Goal: Task Accomplishment & Management: Use online tool/utility

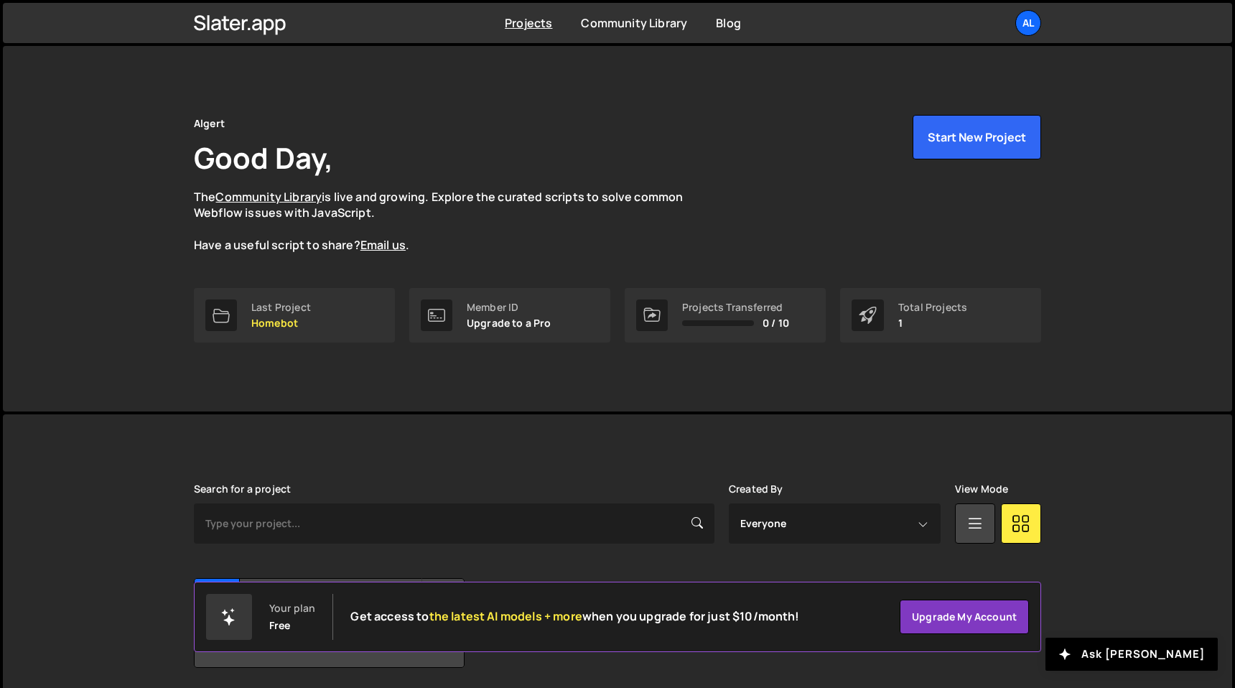
click at [482, 311] on div "Member ID" at bounding box center [509, 307] width 85 height 11
drag, startPoint x: 482, startPoint y: 311, endPoint x: 576, endPoint y: 347, distance: 100.7
click at [576, 347] on div "Algert Good Day, The Community Library is live and growing. Explore the curated…" at bounding box center [617, 228] width 890 height 365
click at [946, 310] on div "Total Projects" at bounding box center [932, 307] width 69 height 11
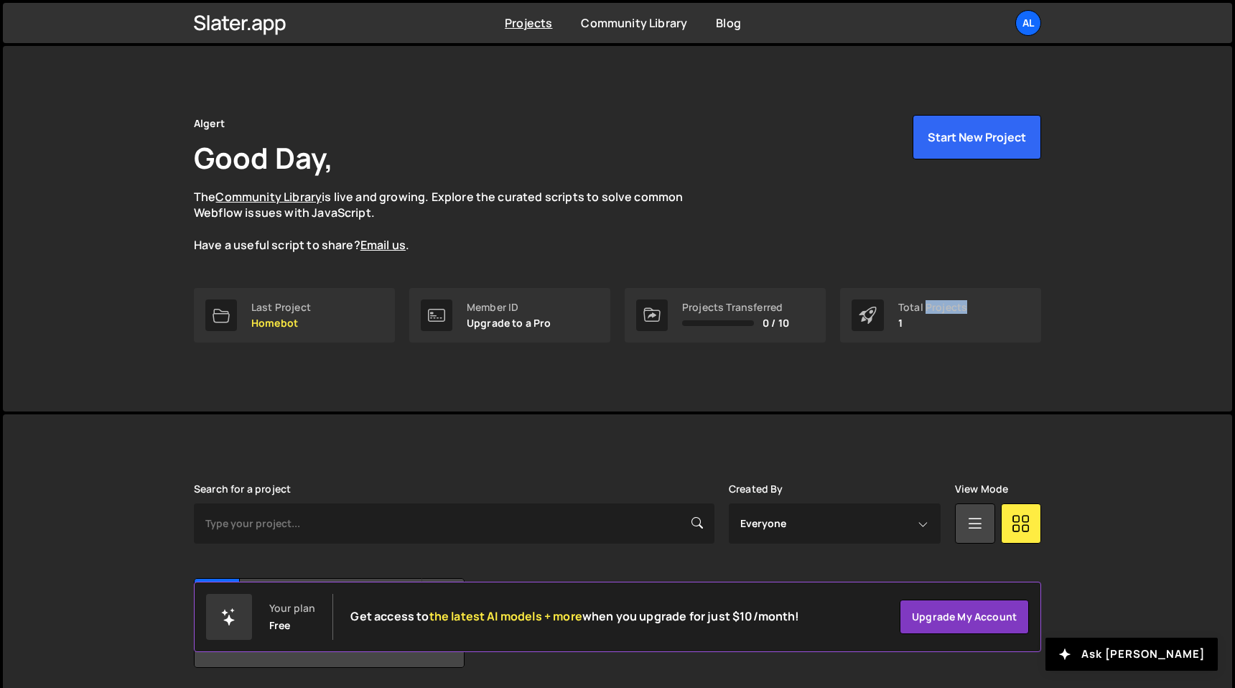
click at [946, 310] on div "Total Projects" at bounding box center [932, 307] width 69 height 11
drag, startPoint x: 946, startPoint y: 310, endPoint x: 925, endPoint y: 310, distance: 20.8
click at [925, 310] on div "Total Projects" at bounding box center [932, 307] width 69 height 11
click at [989, 137] on button "Start New Project" at bounding box center [977, 137] width 129 height 45
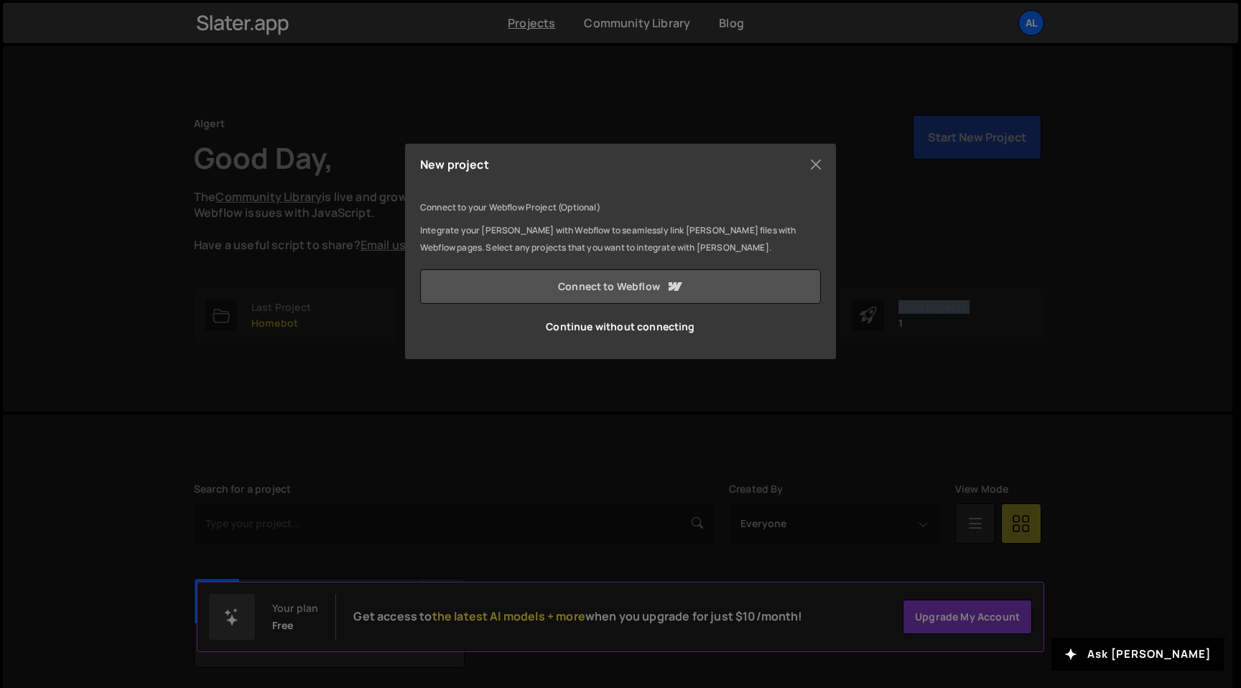
click at [630, 285] on link "Connect to Webflow" at bounding box center [620, 286] width 401 height 34
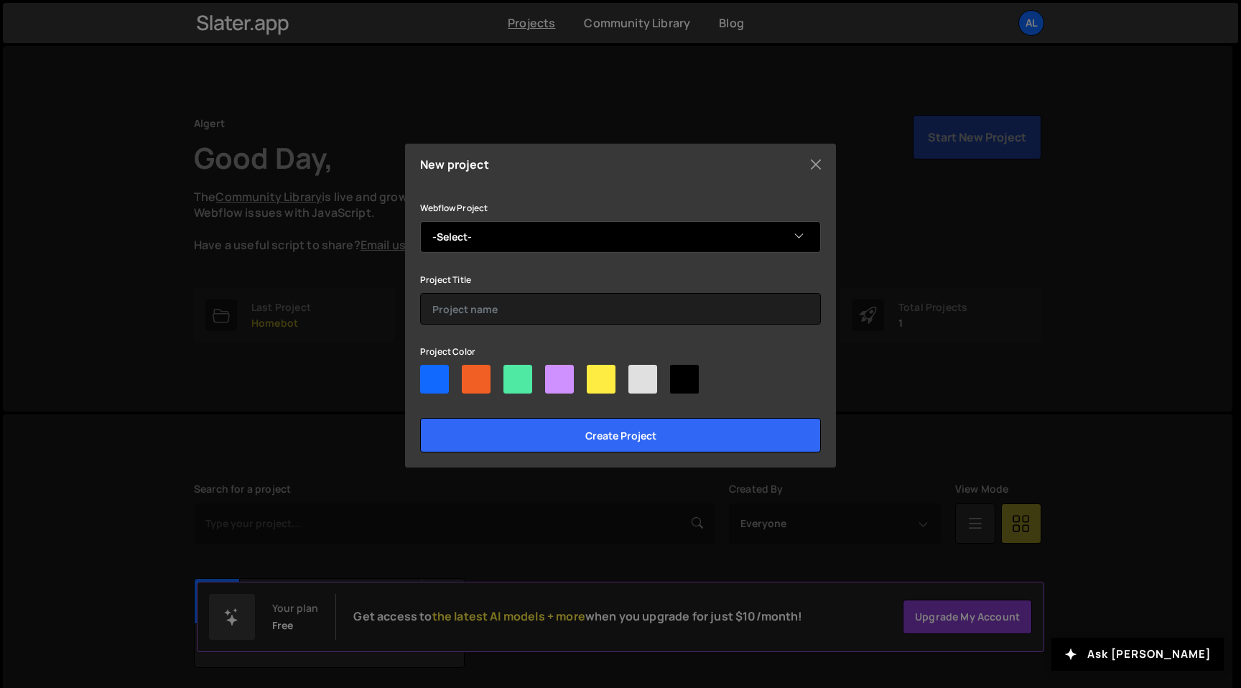
click at [559, 247] on select "-Select- Odaseva" at bounding box center [620, 237] width 401 height 32
select select "68234a4d39b2ef52c14b27d4"
click at [420, 221] on select "-Select- Odaseva" at bounding box center [620, 237] width 401 height 32
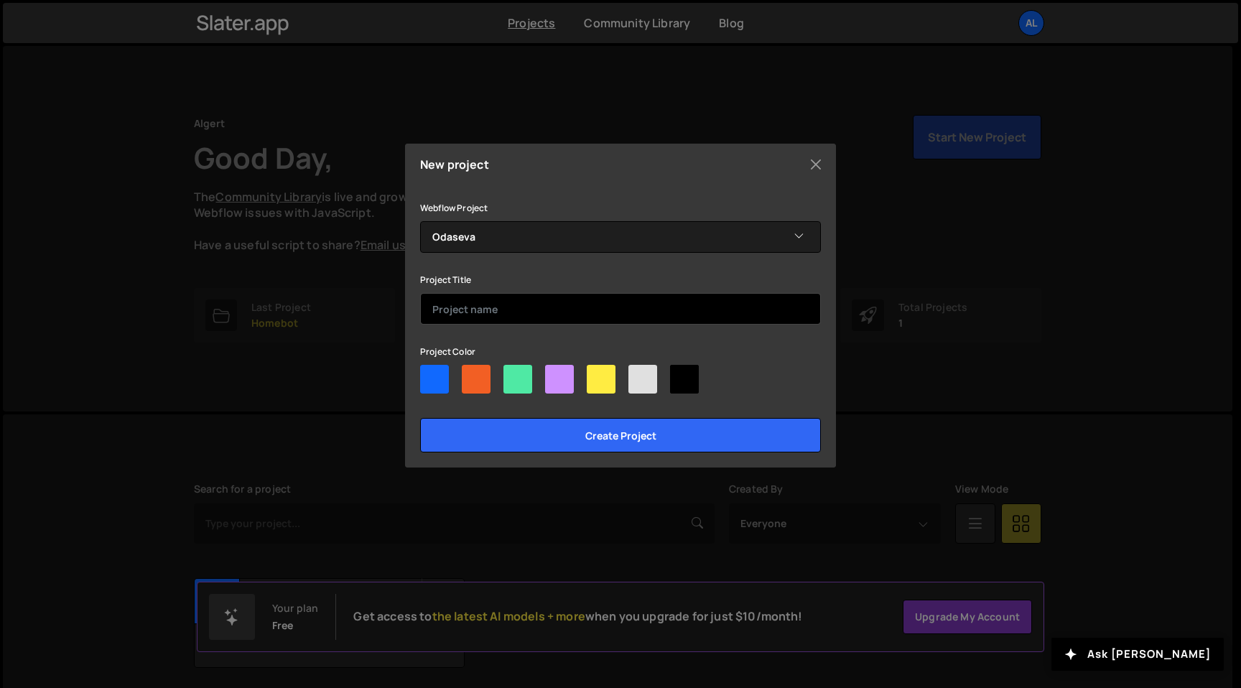
click at [528, 317] on input "text" at bounding box center [620, 309] width 401 height 32
type input "oDase"
type input "Odaseva"
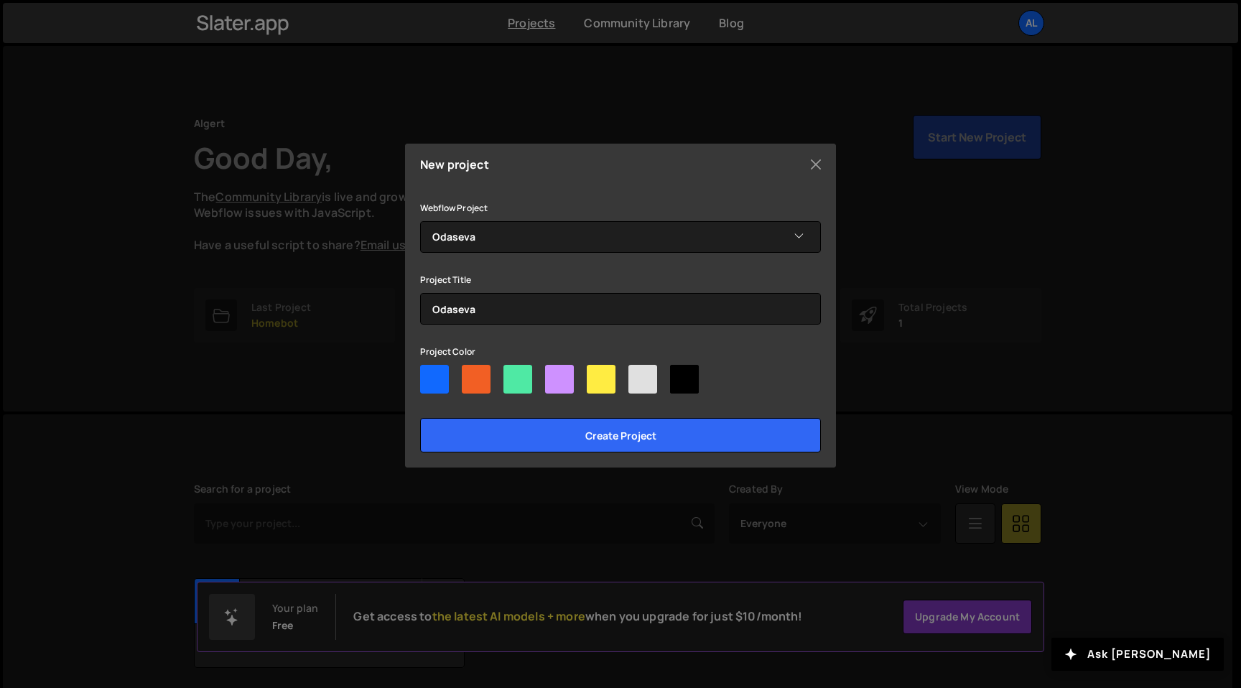
click at [439, 381] on div at bounding box center [434, 379] width 29 height 29
click at [429, 374] on input"] "radio" at bounding box center [424, 369] width 9 height 9
radio input"] "true"
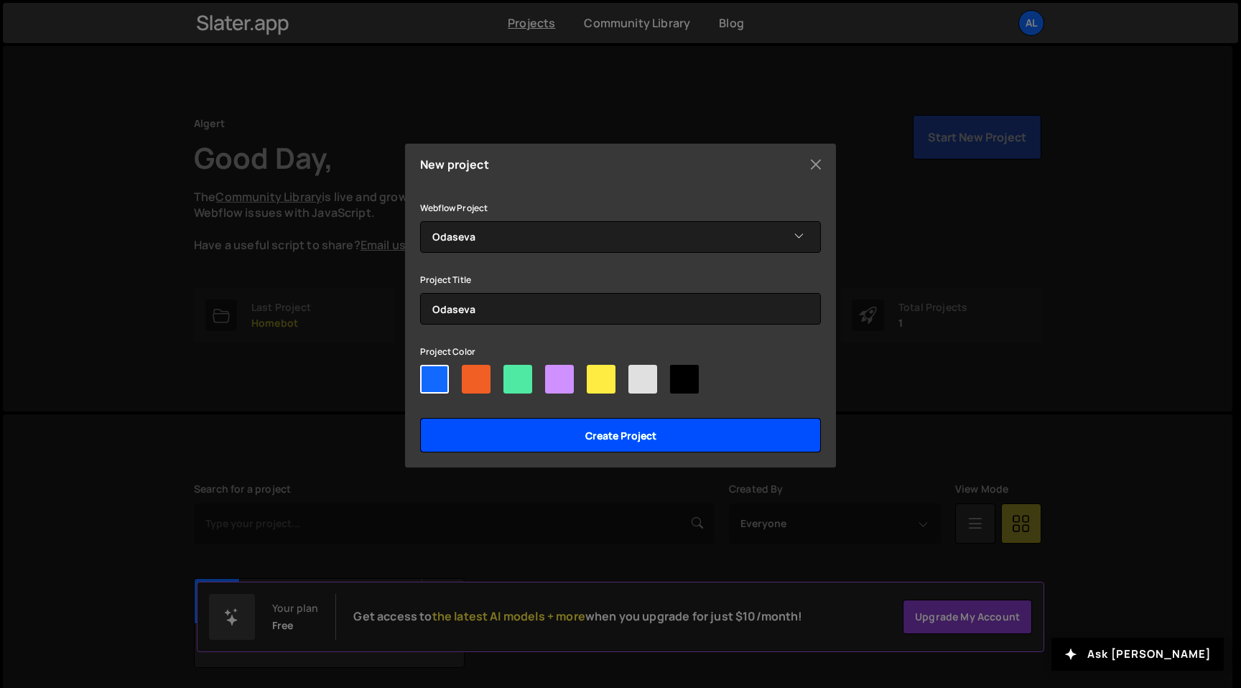
click at [507, 449] on input "Create project" at bounding box center [620, 435] width 401 height 34
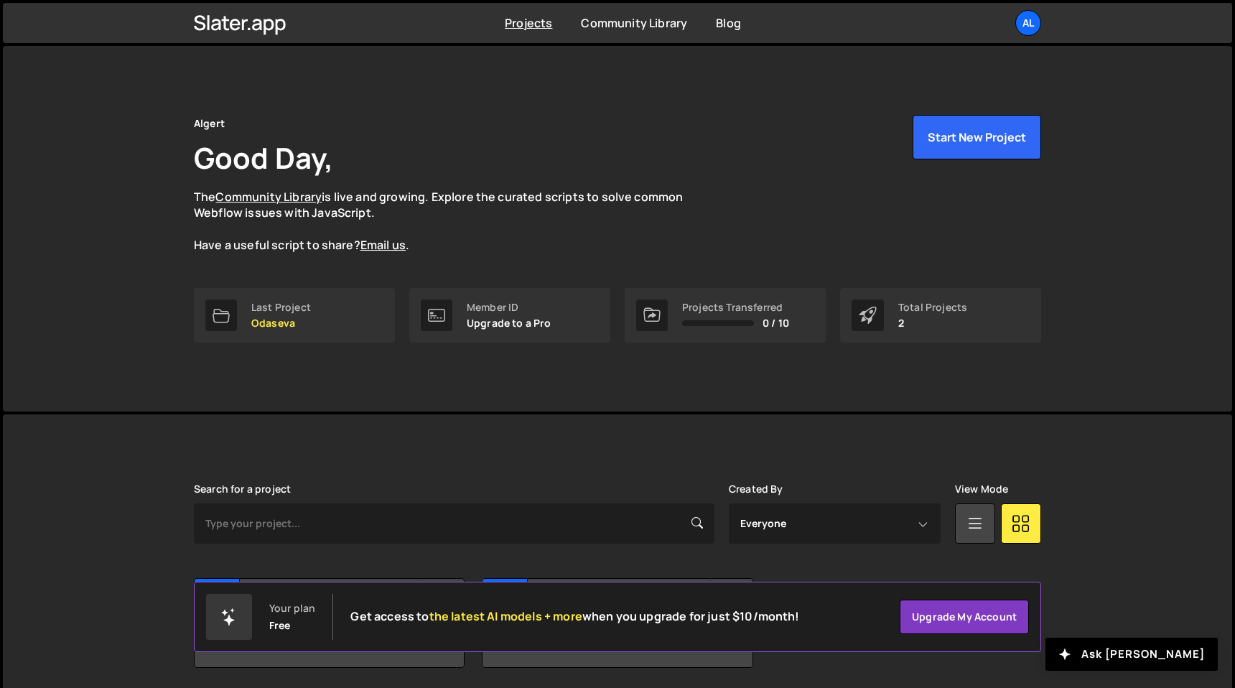
scroll to position [51, 0]
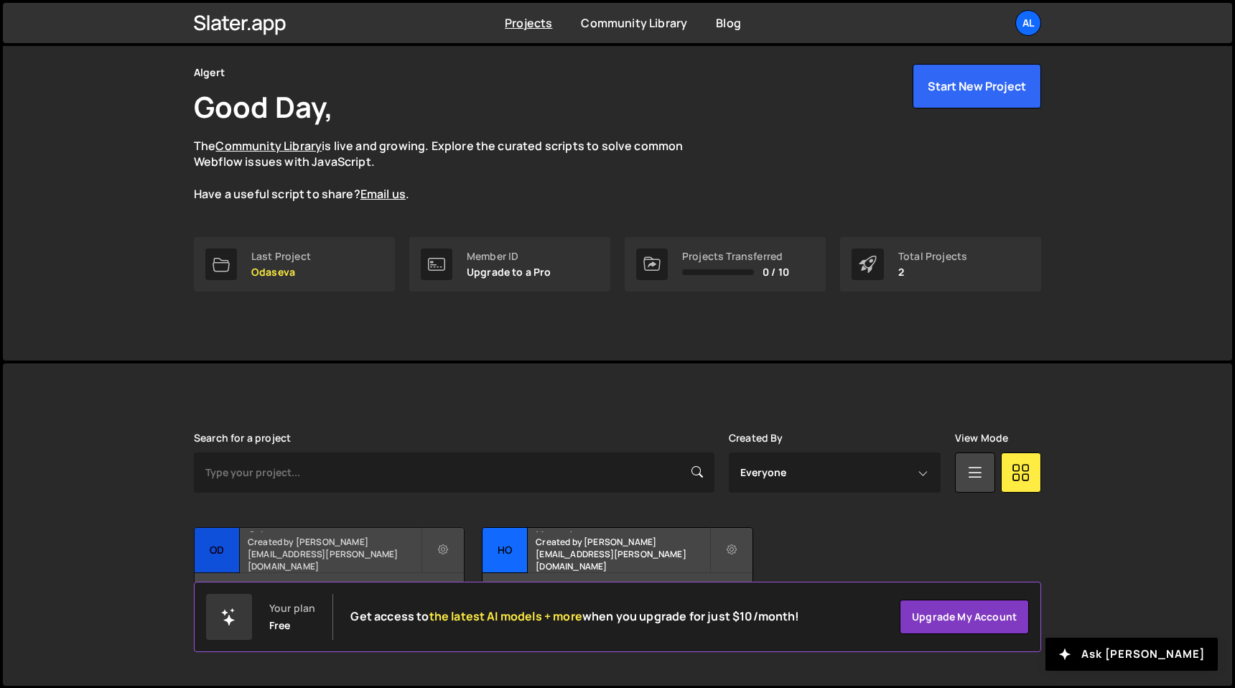
click at [226, 553] on div "Od" at bounding box center [217, 550] width 45 height 45
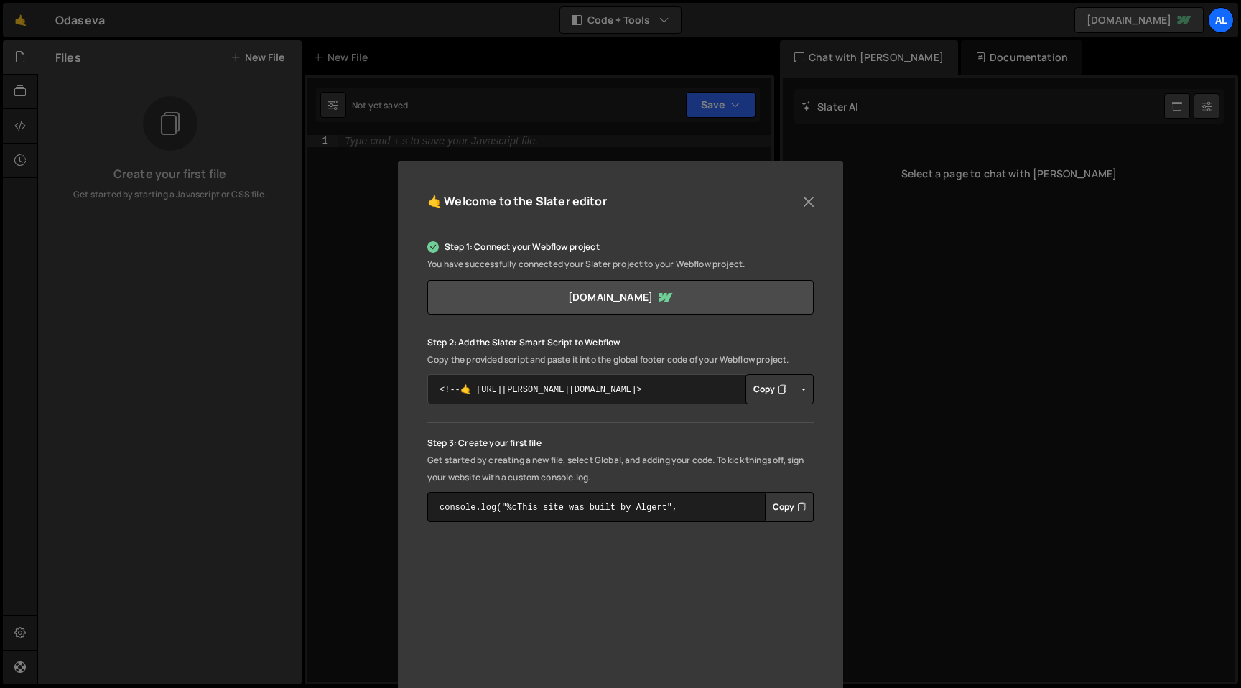
click at [603, 393] on textarea "<!--🤙 [URL][PERSON_NAME][DOMAIN_NAME]> <script>document.addEventListener("DOMCo…" at bounding box center [620, 389] width 386 height 30
click at [449, 340] on p "Step 2: Add the Slater Smart Script to Webflow" at bounding box center [620, 342] width 386 height 17
drag, startPoint x: 449, startPoint y: 340, endPoint x: 651, endPoint y: 340, distance: 201.8
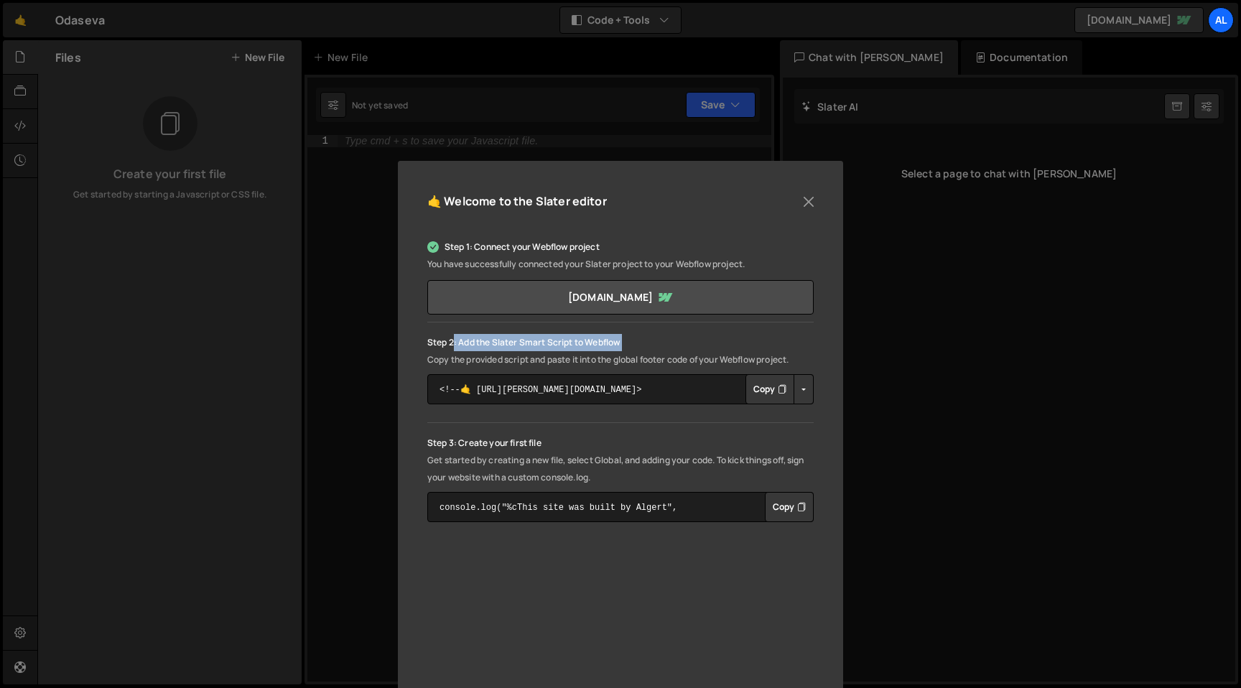
click at [651, 340] on p "Step 2: Add the Slater Smart Script to Webflow" at bounding box center [620, 342] width 386 height 17
click at [806, 388] on button "Button group with nested dropdown" at bounding box center [803, 389] width 20 height 30
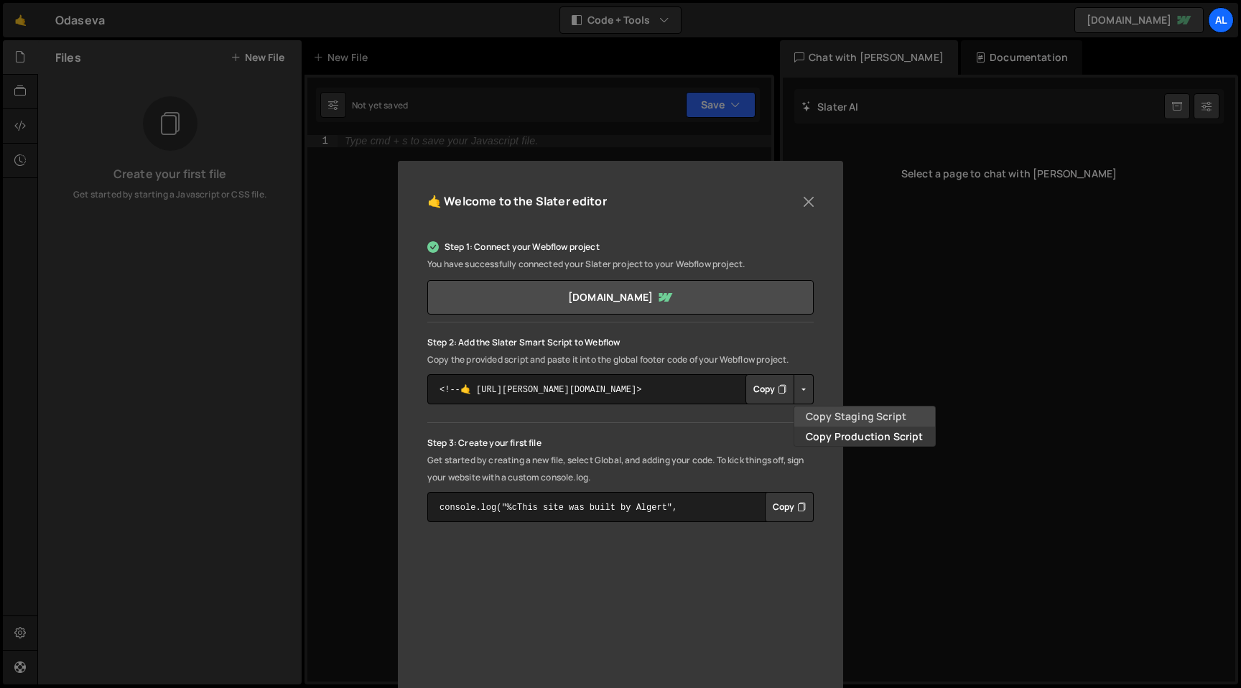
click at [816, 416] on link "Copy Staging Script" at bounding box center [864, 416] width 141 height 20
click at [771, 393] on button "Copy" at bounding box center [769, 389] width 49 height 30
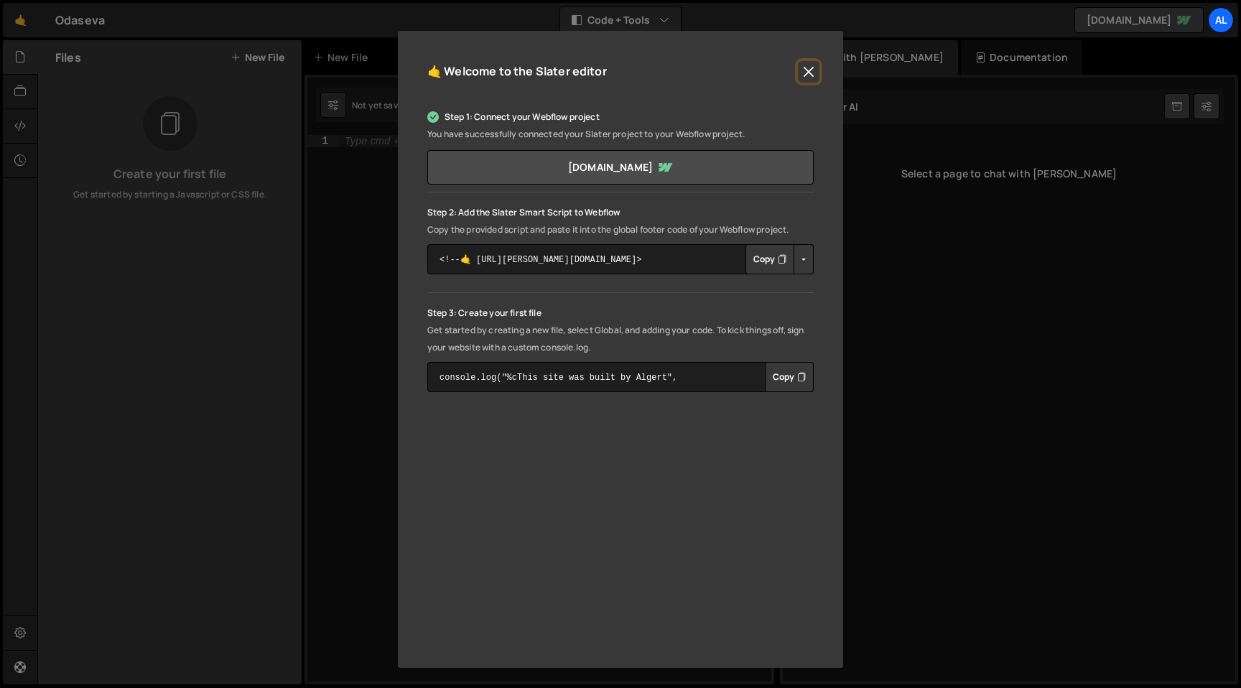
click at [808, 69] on button "Close" at bounding box center [809, 72] width 22 height 22
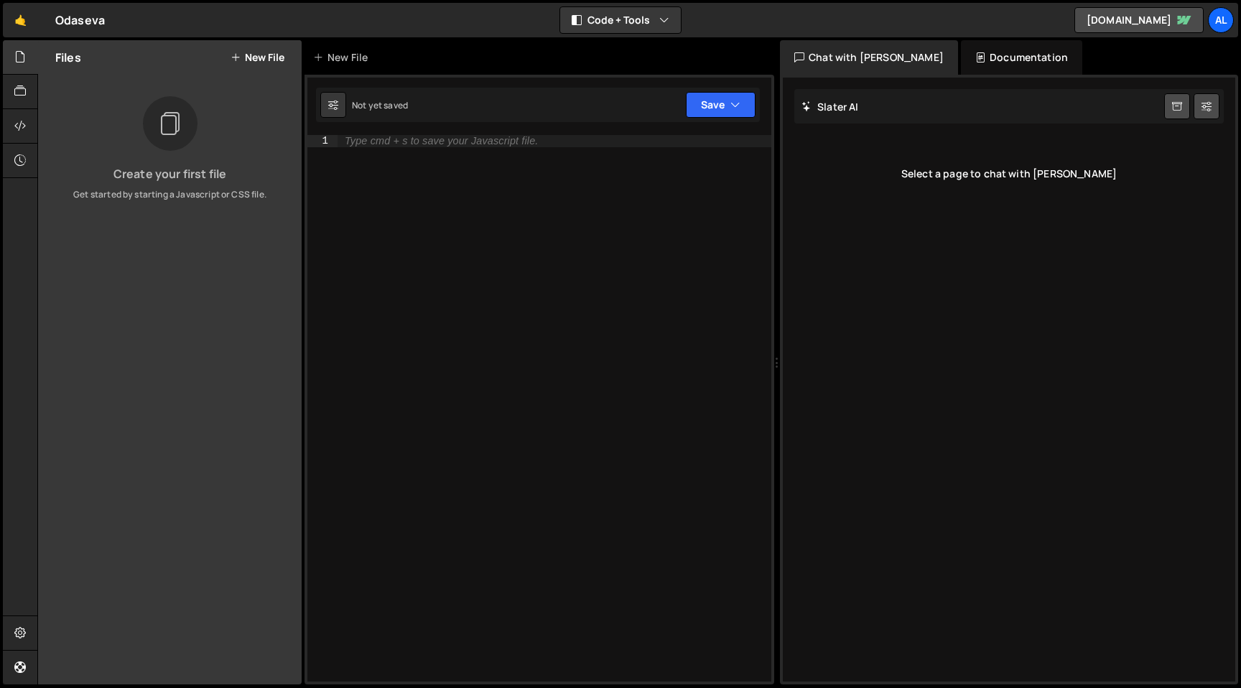
click at [194, 157] on div "Create your first file Get started by starting a Javascript or CSS file." at bounding box center [170, 148] width 264 height 105
click at [246, 54] on button "New File" at bounding box center [257, 57] width 54 height 11
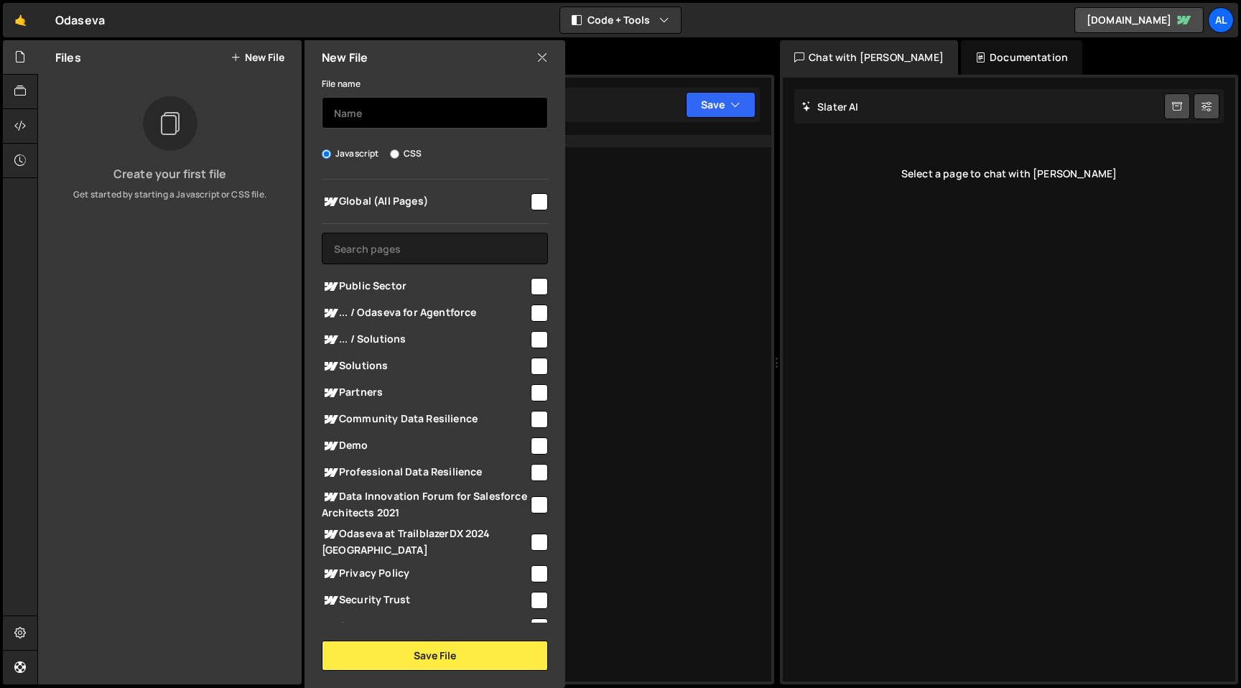
click at [399, 105] on input "text" at bounding box center [435, 113] width 226 height 32
type input "F"
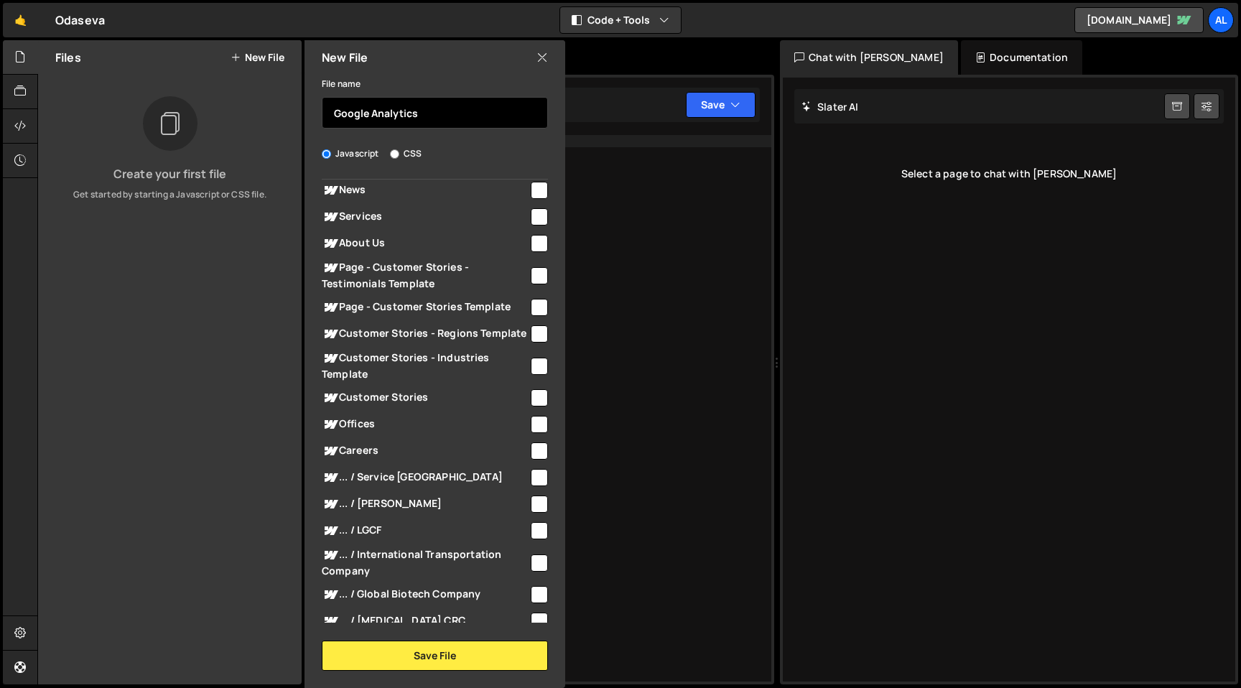
scroll to position [0, 0]
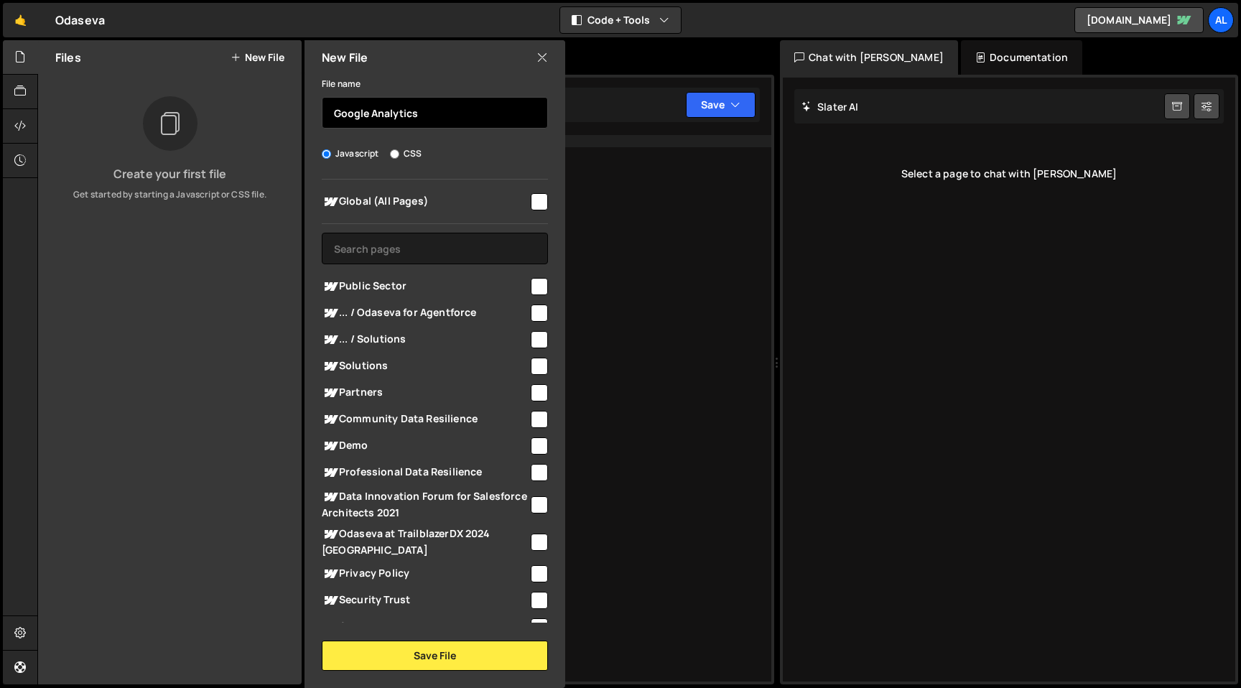
type input "Google Analytics"
click at [533, 204] on input "checkbox" at bounding box center [539, 201] width 17 height 17
checkbox input "true"
click at [471, 118] on input "Google Analytics" at bounding box center [435, 113] width 226 height 32
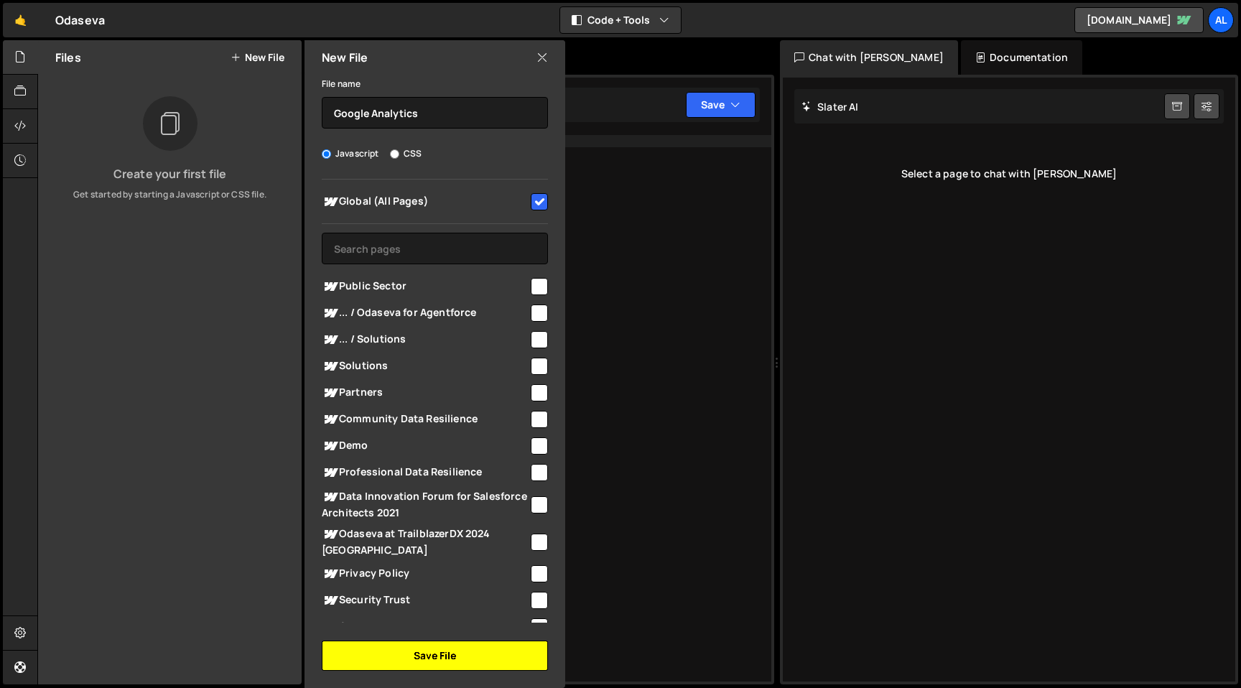
click at [450, 661] on button "Save File" at bounding box center [435, 655] width 226 height 30
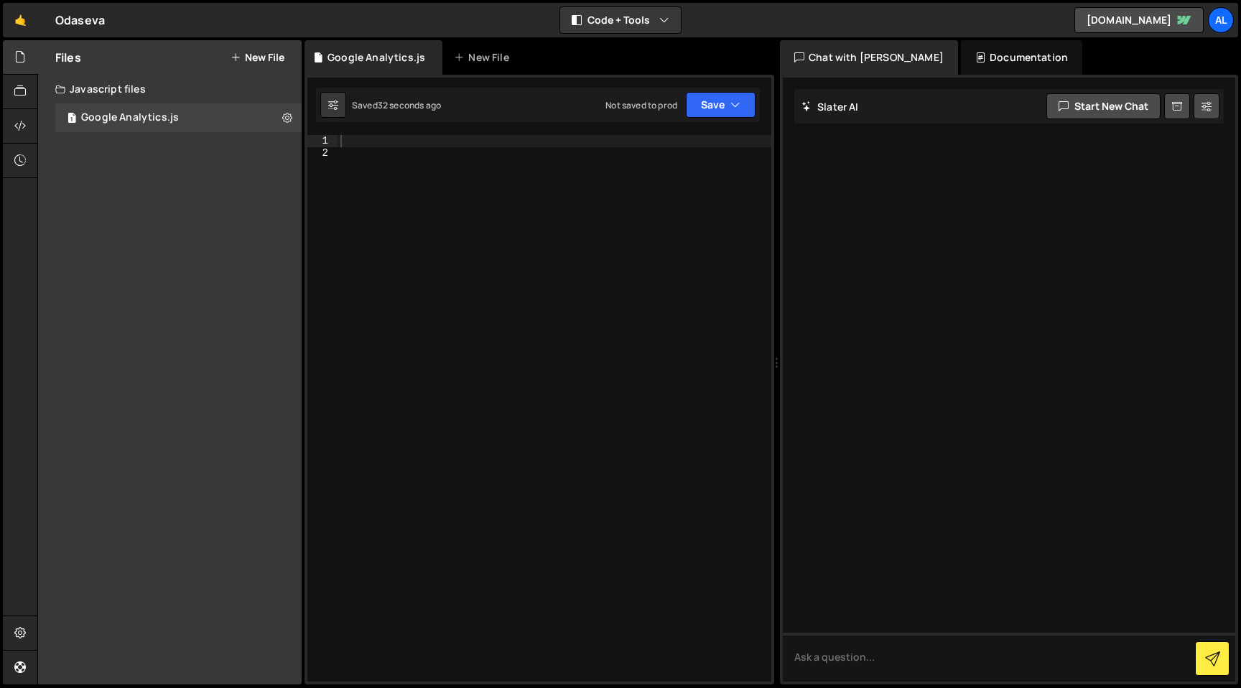
click at [429, 158] on div at bounding box center [554, 420] width 434 height 570
click at [146, 87] on div "Javascript files" at bounding box center [170, 89] width 264 height 29
click at [134, 94] on div "Javascript files" at bounding box center [170, 89] width 264 height 29
click at [274, 60] on button "New File" at bounding box center [257, 57] width 54 height 11
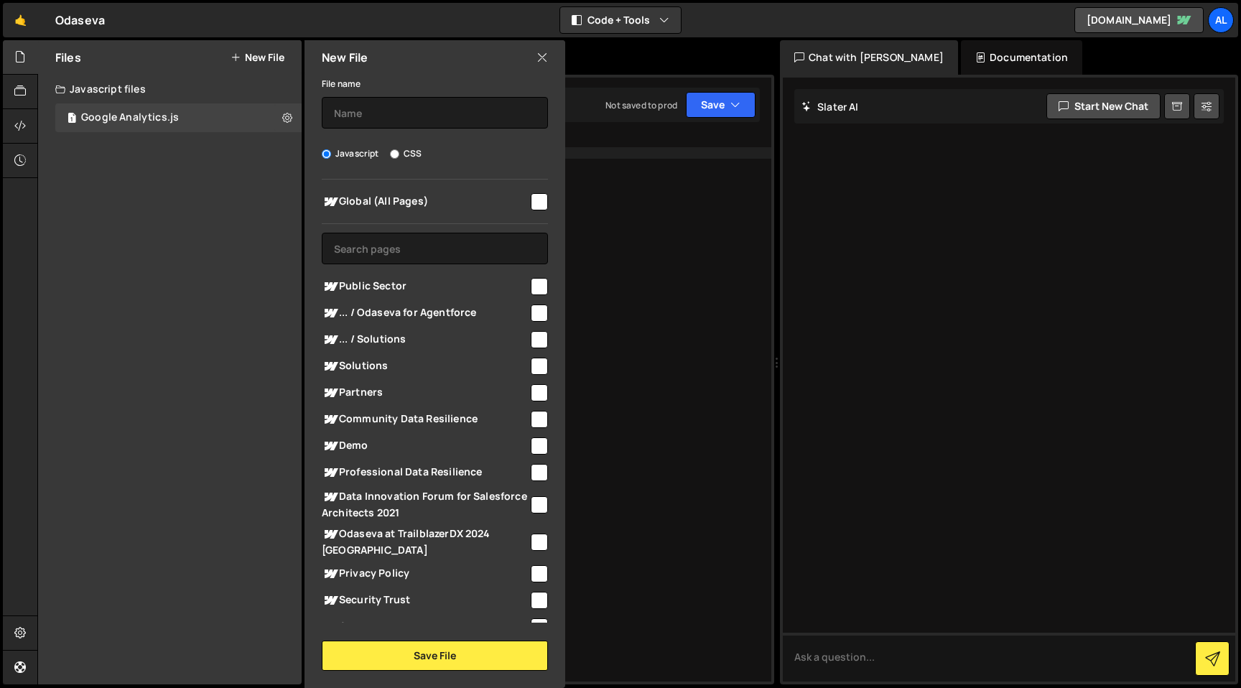
click at [364, 145] on div "File name Javascript CSS Global (All Pages) Save File" at bounding box center [434, 373] width 261 height 596
click at [363, 154] on label "Javascript" at bounding box center [350, 153] width 57 height 14
click at [331, 154] on input "Javascript" at bounding box center [326, 153] width 9 height 9
click at [546, 61] on icon at bounding box center [541, 58] width 11 height 16
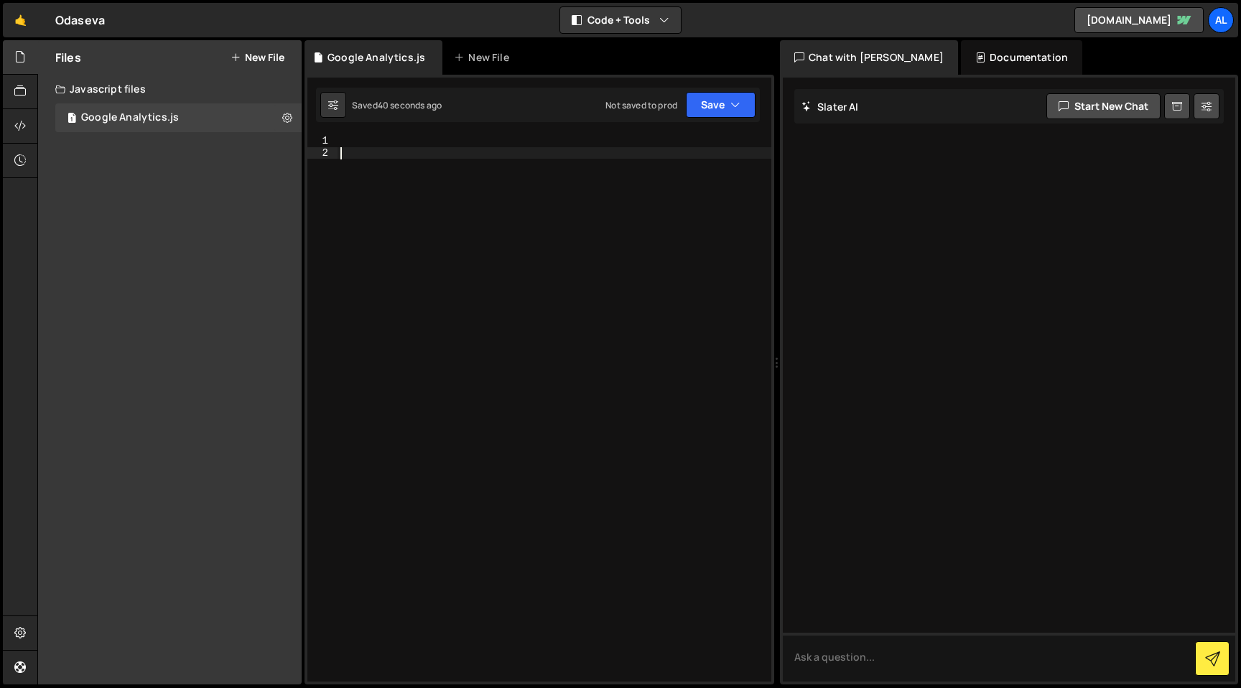
click at [449, 200] on div at bounding box center [554, 420] width 434 height 570
click at [961, 53] on div "Documentation" at bounding box center [1021, 57] width 121 height 34
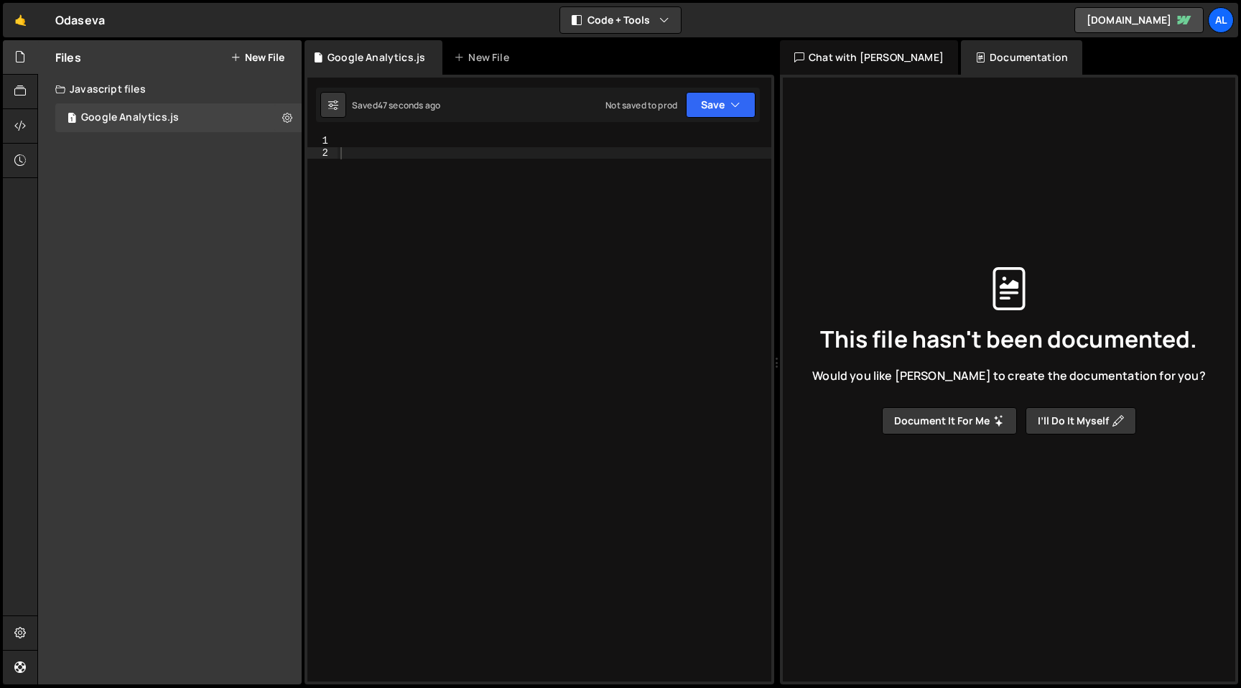
click at [891, 55] on div "Chat with [PERSON_NAME]" at bounding box center [869, 57] width 178 height 34
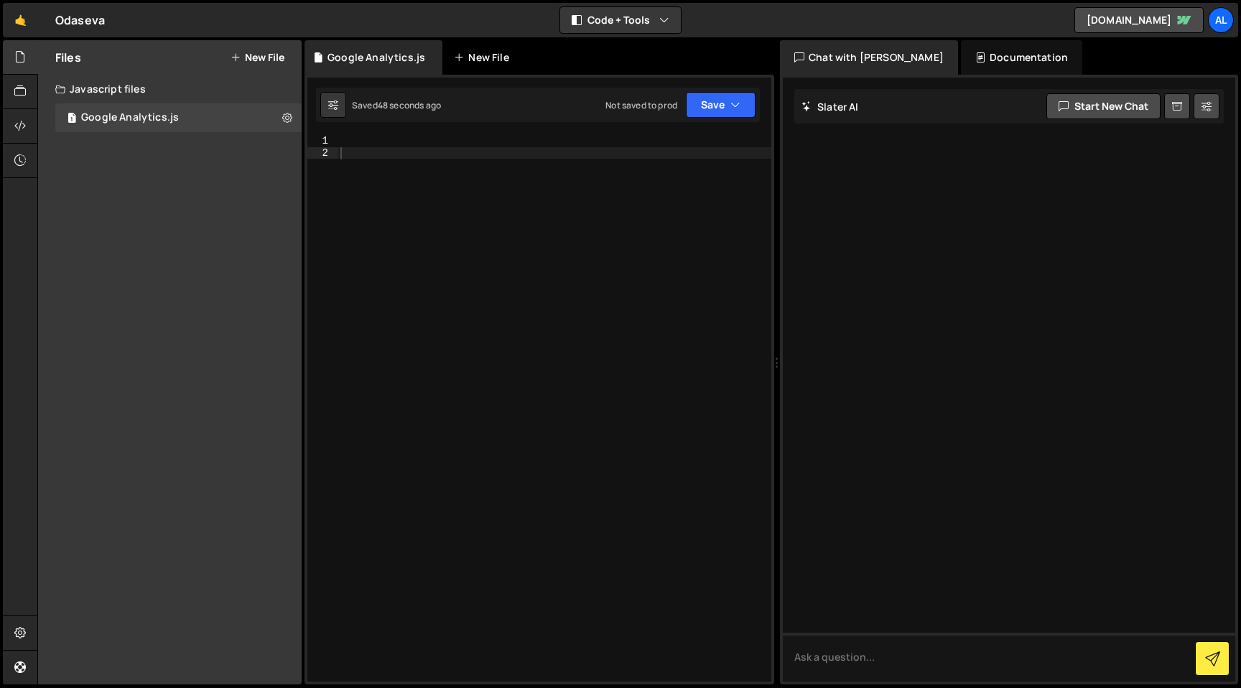
click at [495, 60] on div "New File" at bounding box center [484, 57] width 60 height 14
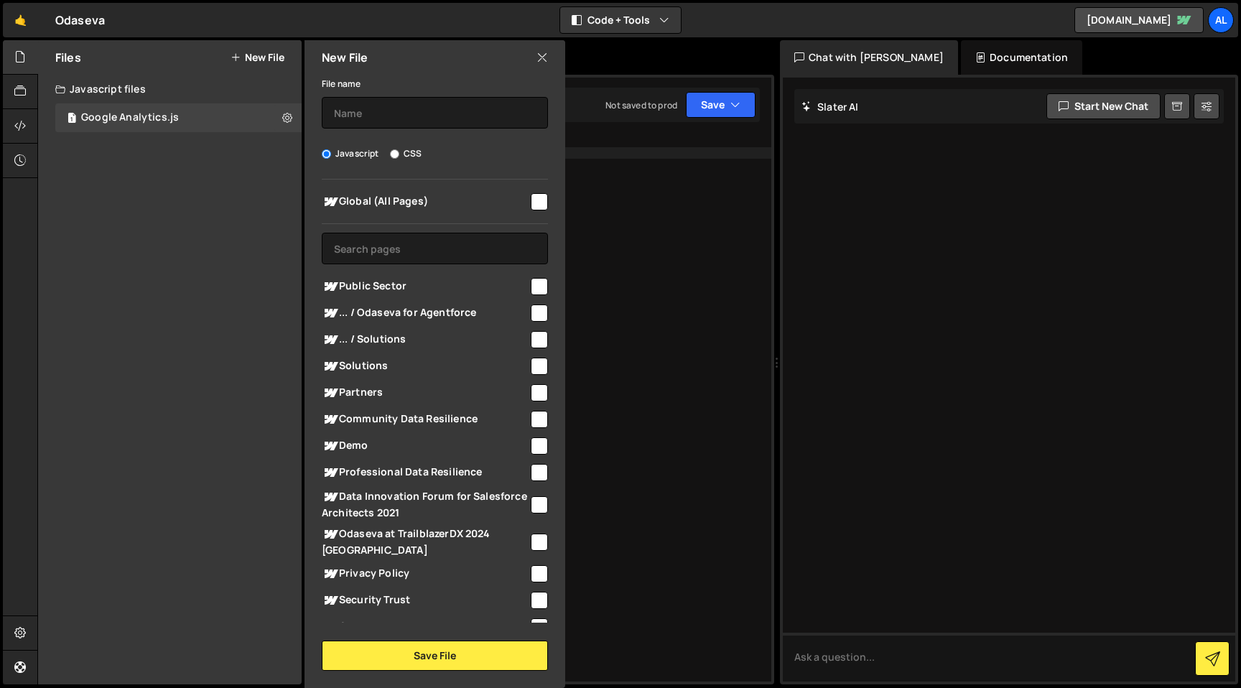
click at [542, 55] on icon at bounding box center [541, 58] width 11 height 16
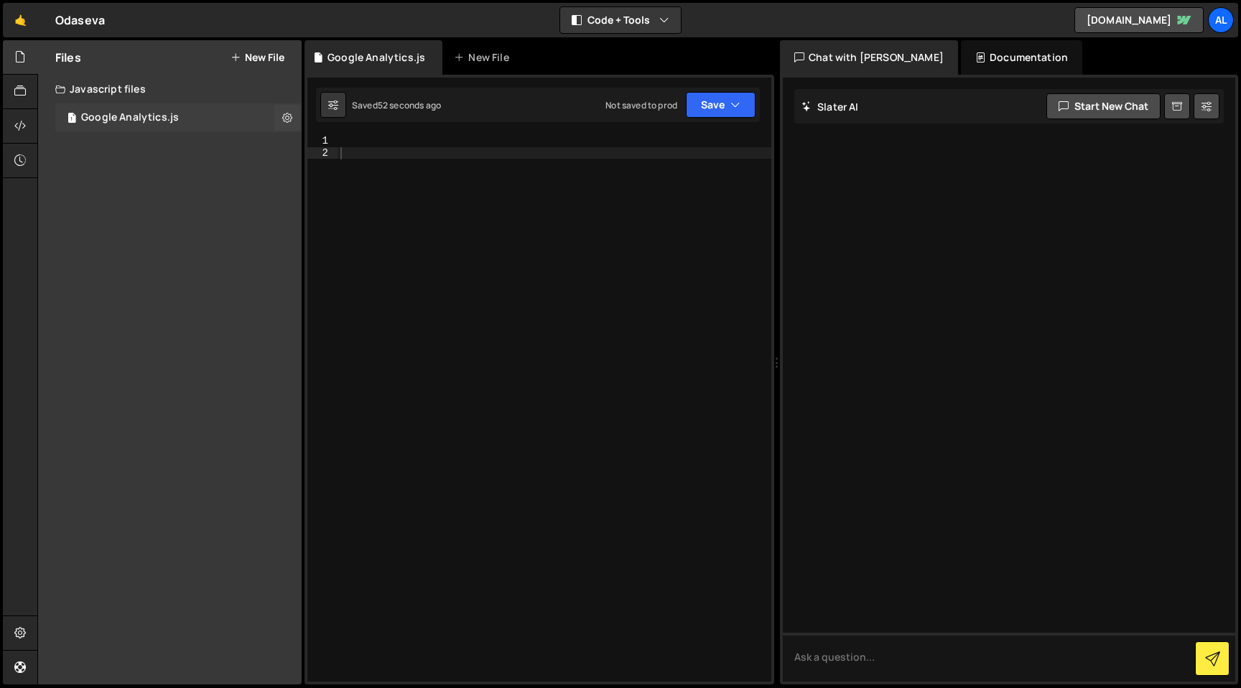
click at [123, 125] on div "1 Google Analytics.js 0" at bounding box center [180, 117] width 251 height 29
click at [279, 118] on button at bounding box center [287, 118] width 26 height 26
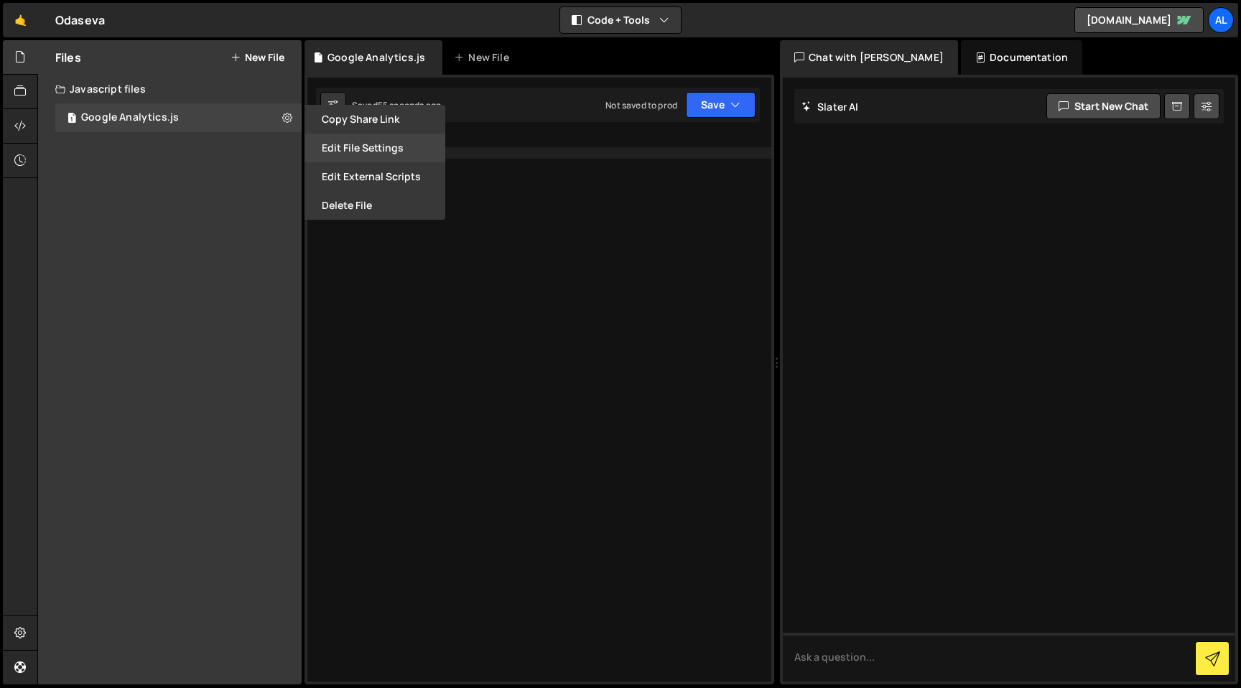
click at [408, 149] on button "Edit File Settings" at bounding box center [374, 148] width 141 height 29
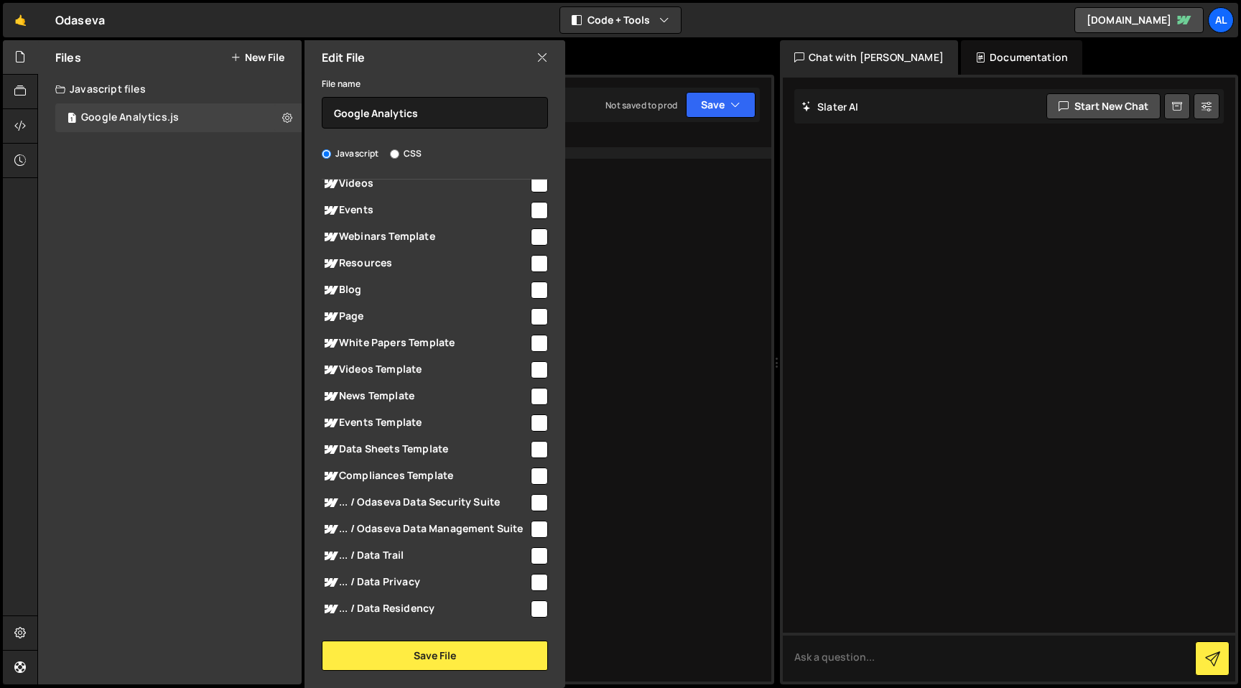
scroll to position [2015, 0]
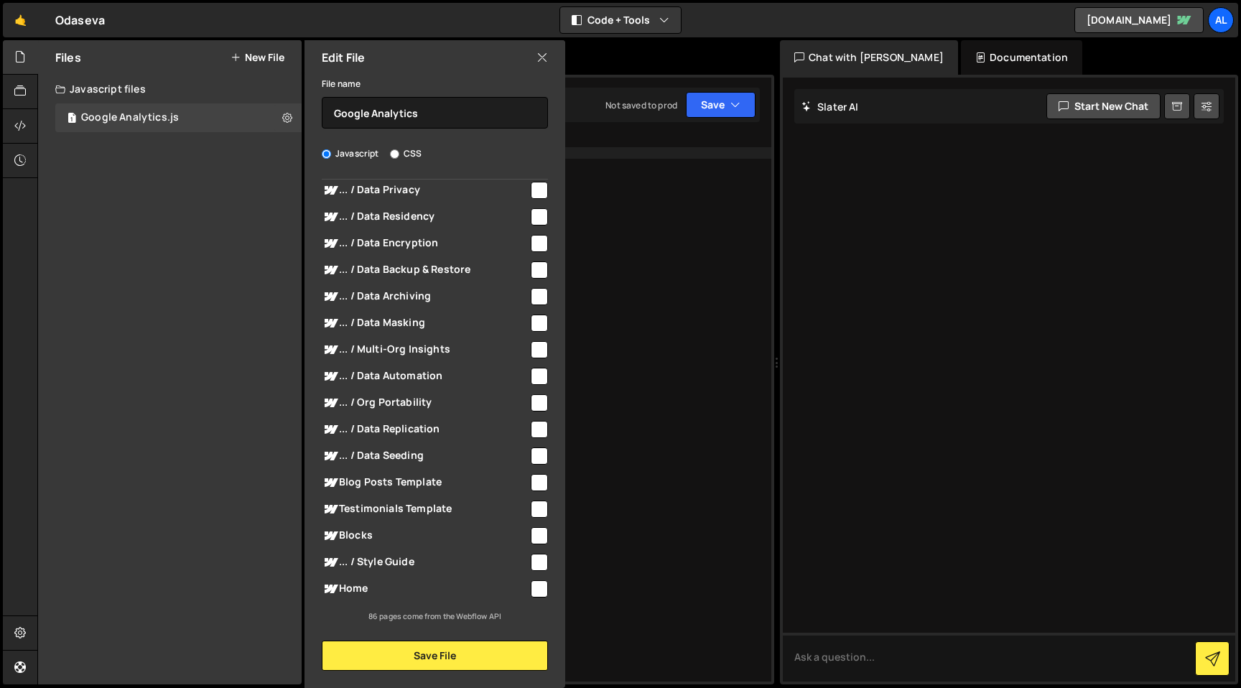
click at [541, 59] on icon at bounding box center [541, 58] width 11 height 16
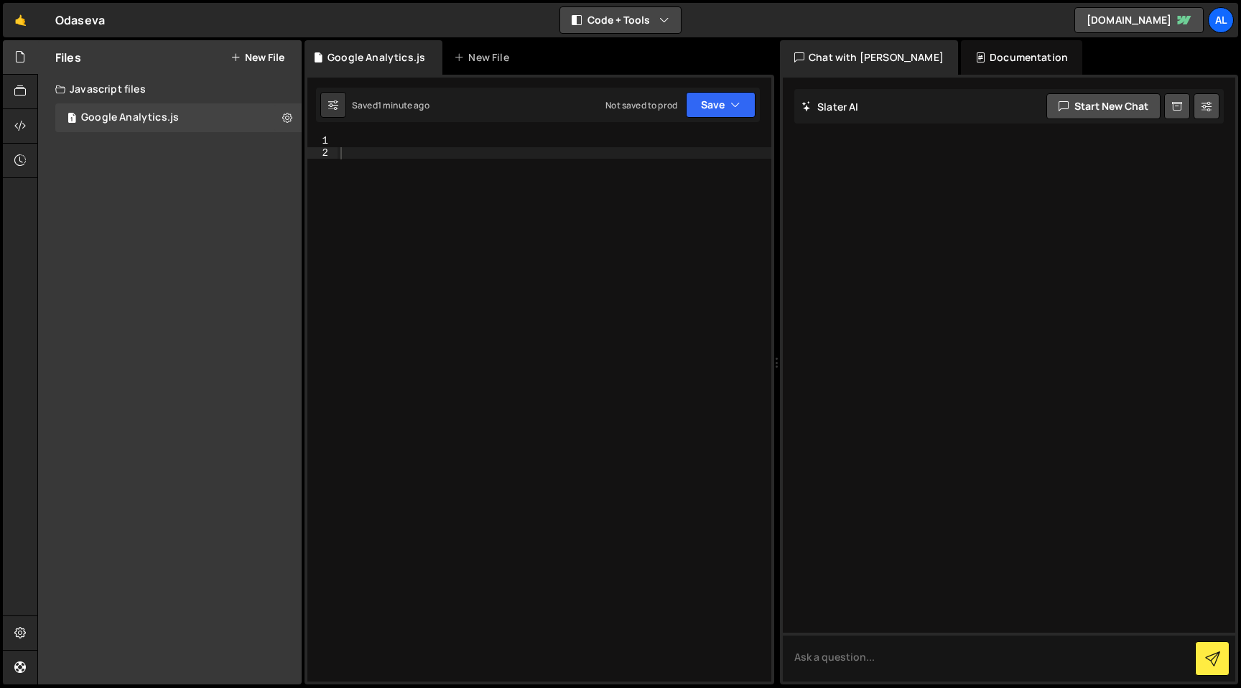
click at [640, 19] on button "Code + Tools" at bounding box center [620, 20] width 121 height 26
click at [636, 45] on button "Code Only" at bounding box center [621, 52] width 121 height 26
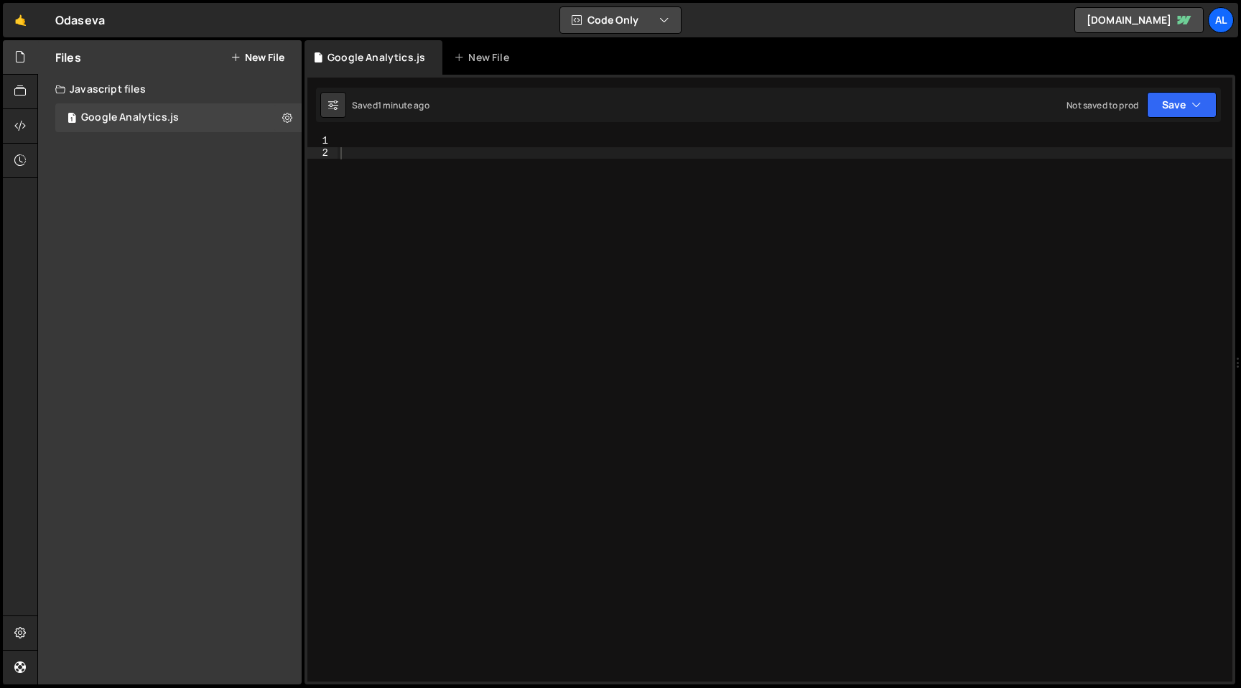
click at [638, 20] on button "Code Only" at bounding box center [620, 20] width 121 height 26
click at [635, 70] on button "Code + Tools" at bounding box center [621, 78] width 121 height 26
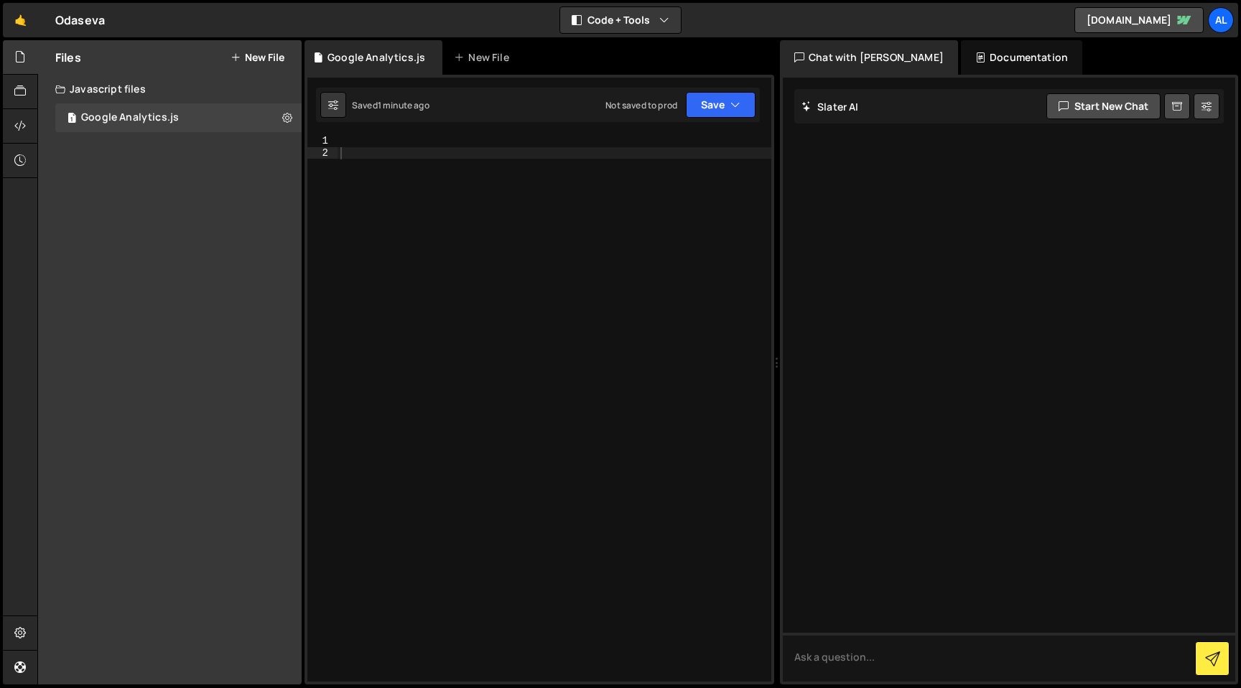
click at [463, 206] on div at bounding box center [554, 420] width 434 height 570
paste textarea "<!-- end of Google Analytics-->"
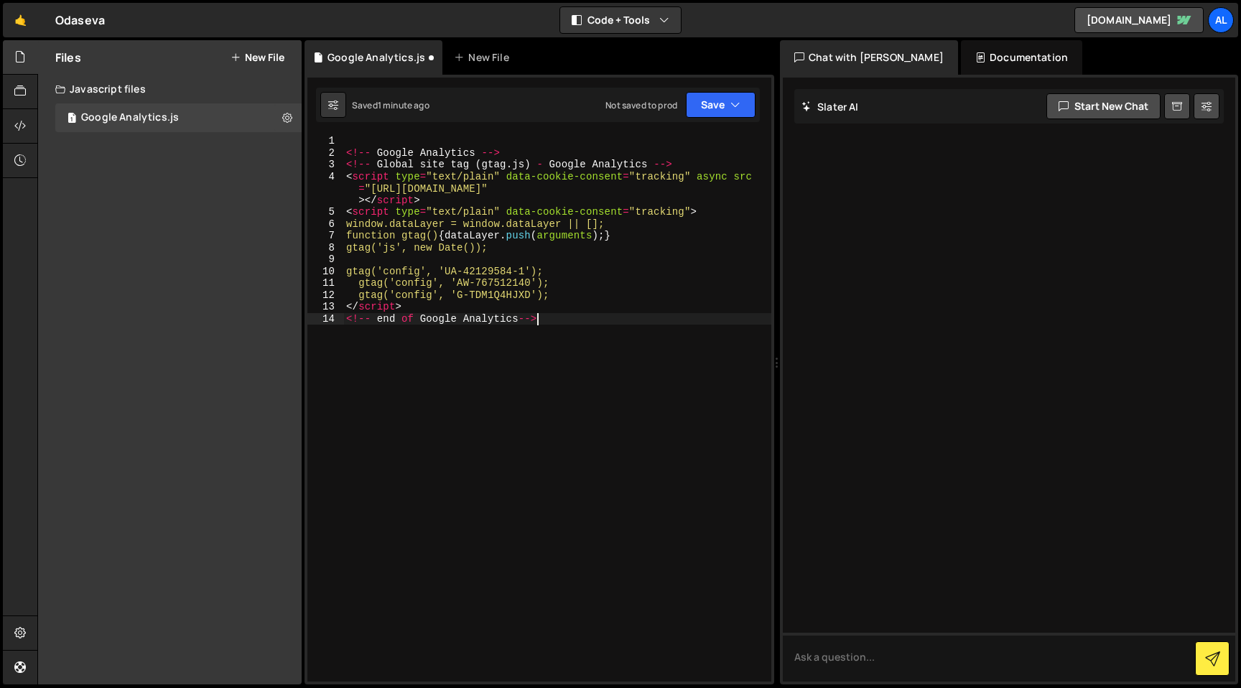
paste textarea
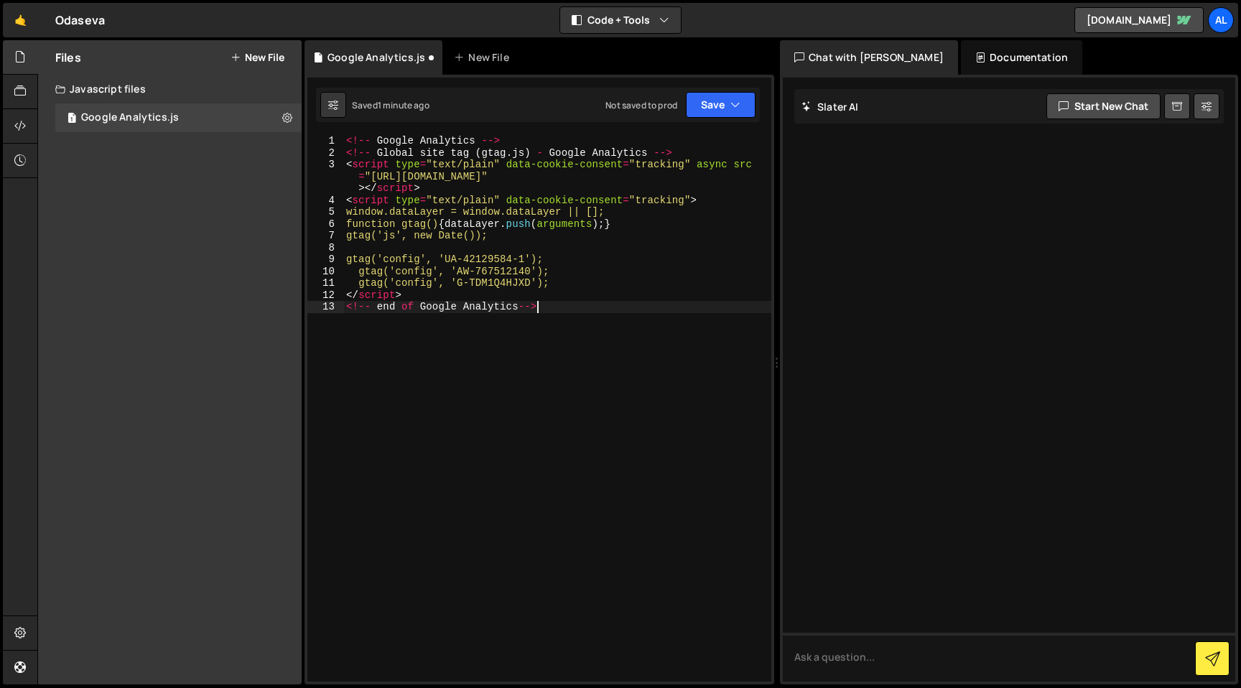
click at [580, 347] on div "<!-- Google Analytics --> <!-- Global site tag ( gtag . js ) - Google Analytics…" at bounding box center [557, 420] width 428 height 570
click at [613, 261] on div "<!-- Google Analytics --> <!-- Global site tag ( gtag . js ) - Google Analytics…" at bounding box center [557, 420] width 428 height 570
click at [722, 111] on button "Save" at bounding box center [721, 105] width 70 height 26
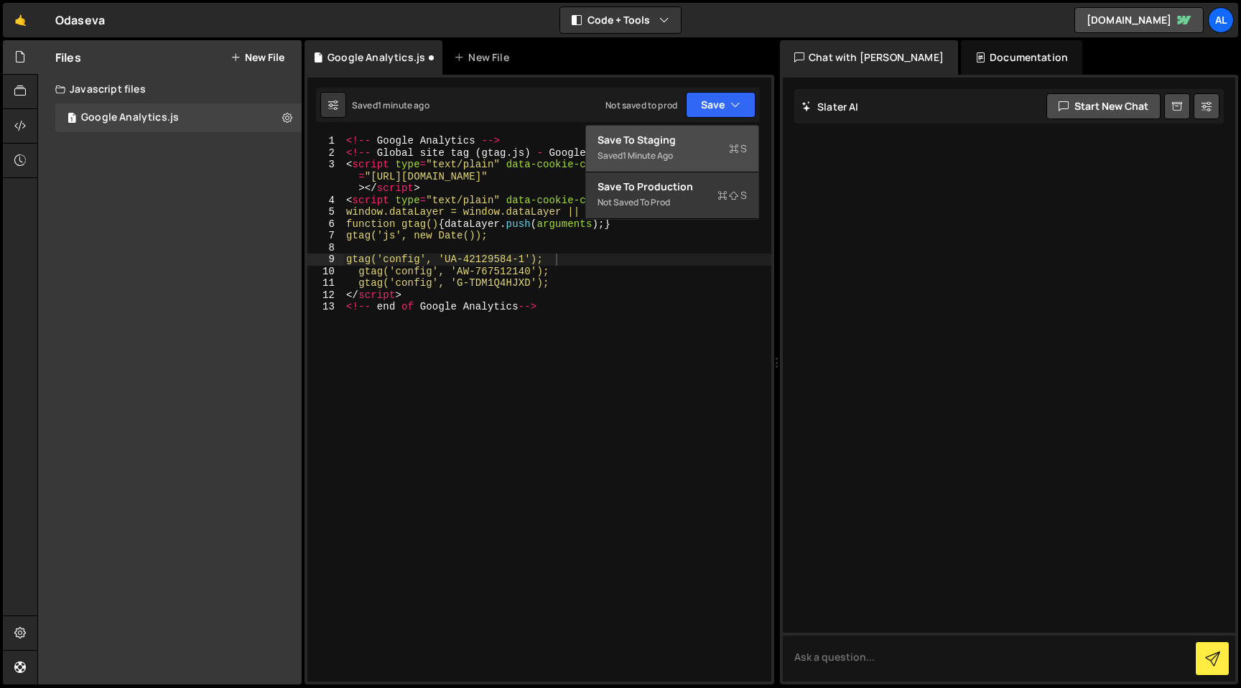
click at [685, 146] on div "Save to Staging S" at bounding box center [671, 140] width 149 height 14
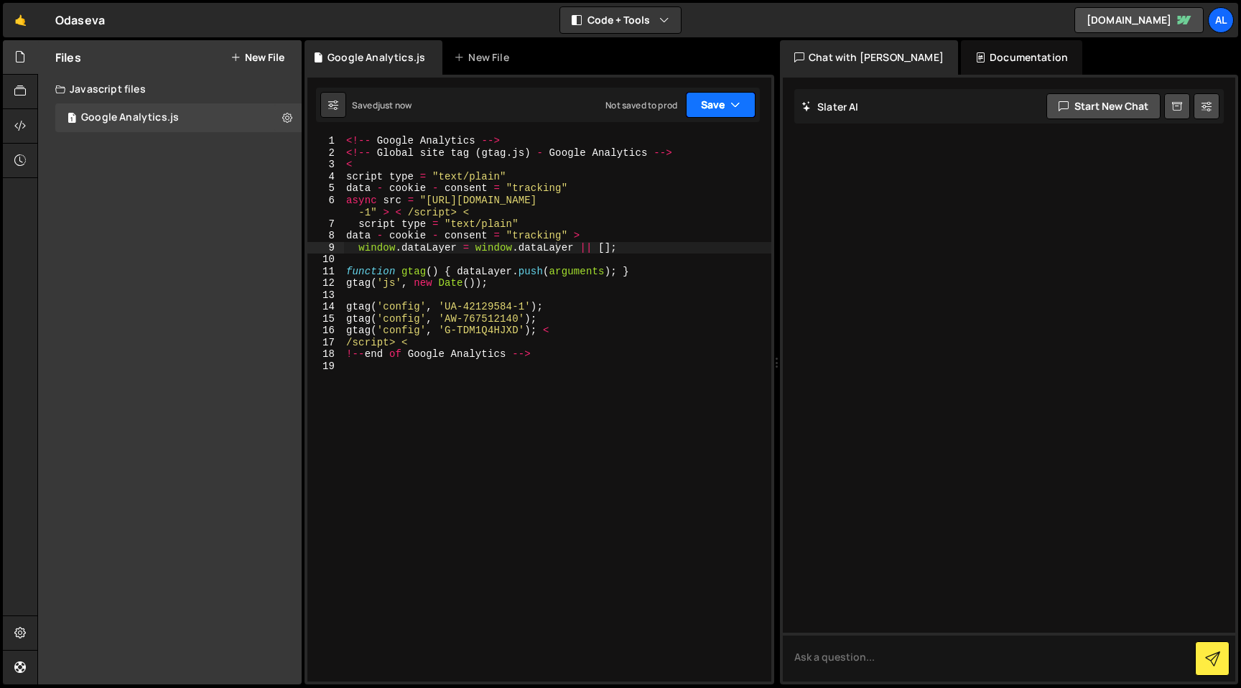
click at [727, 106] on button "Save" at bounding box center [721, 105] width 70 height 26
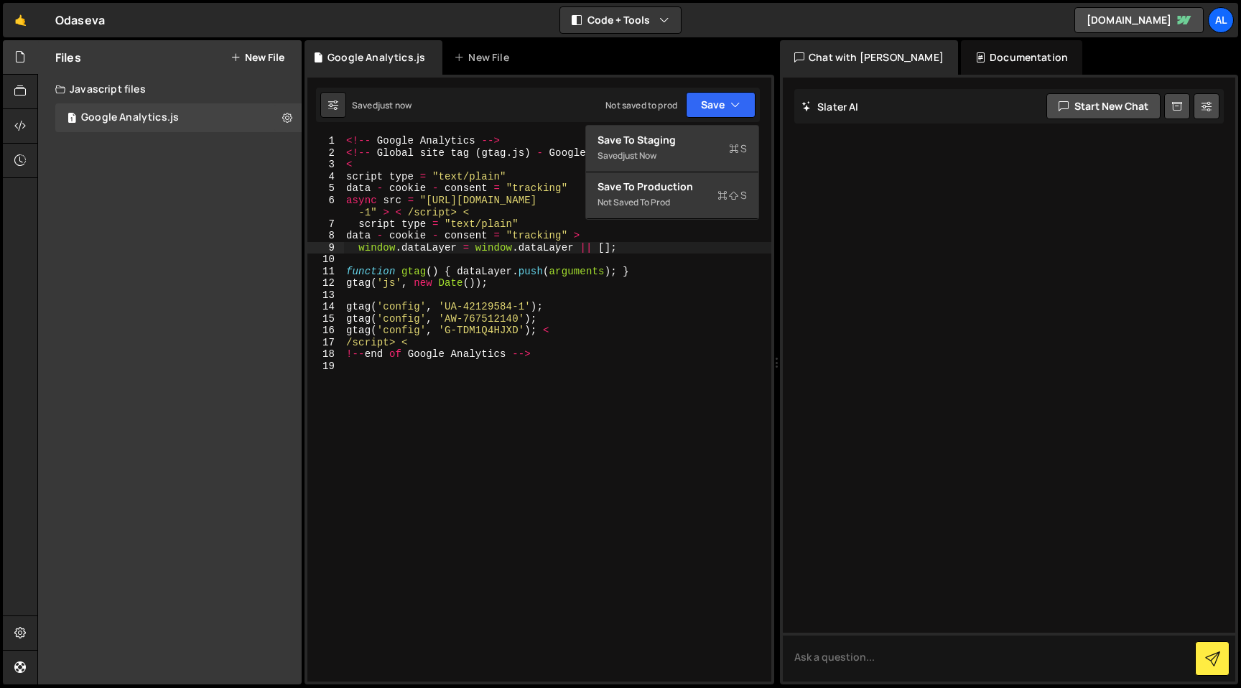
type textarea "!--end of Google Analytics -->"
click at [613, 350] on div "<!-- Google Analytics --> <!-- Global site tag ( gtag . js ) - Google Analytics…" at bounding box center [557, 420] width 428 height 570
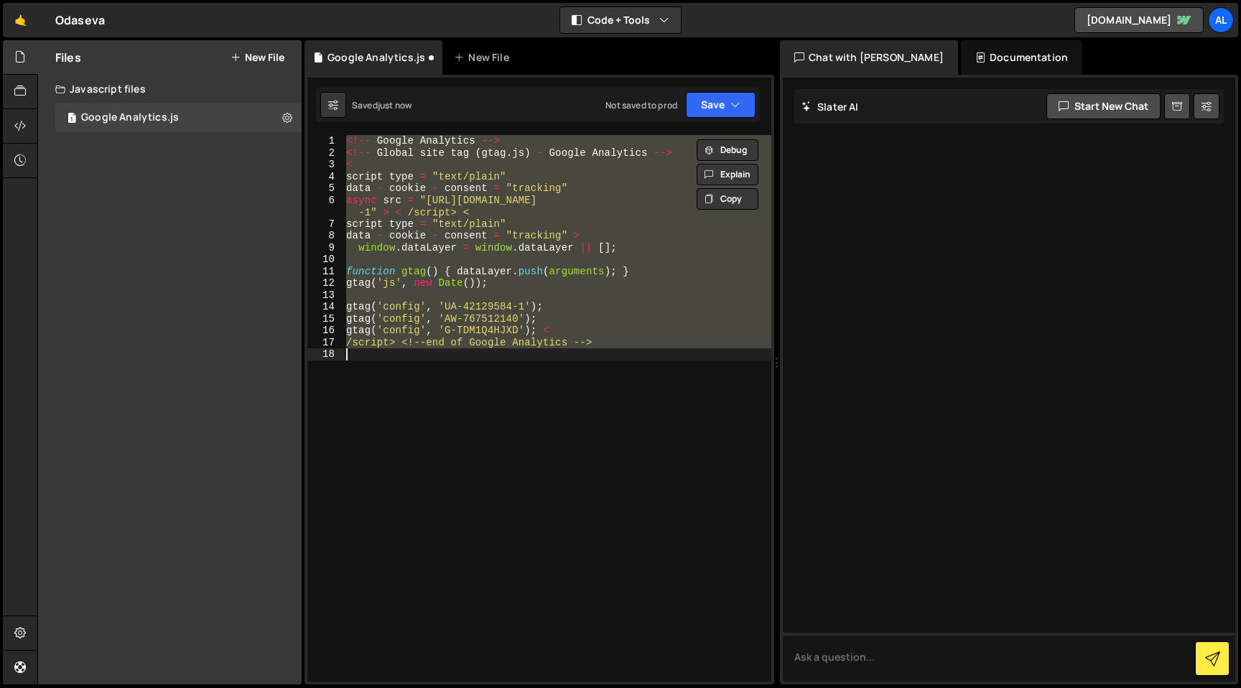
type textarea "!--end of Google Analytics -->"
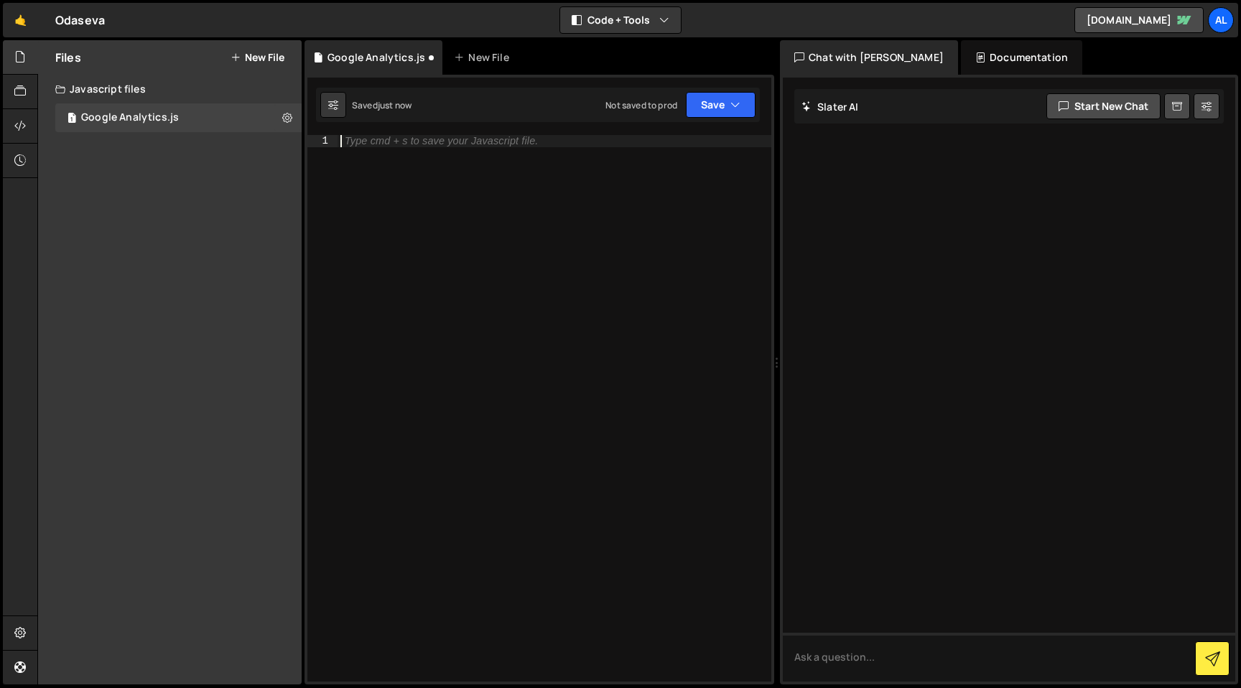
paste textarea "<!-- end of Google Analytics-->"
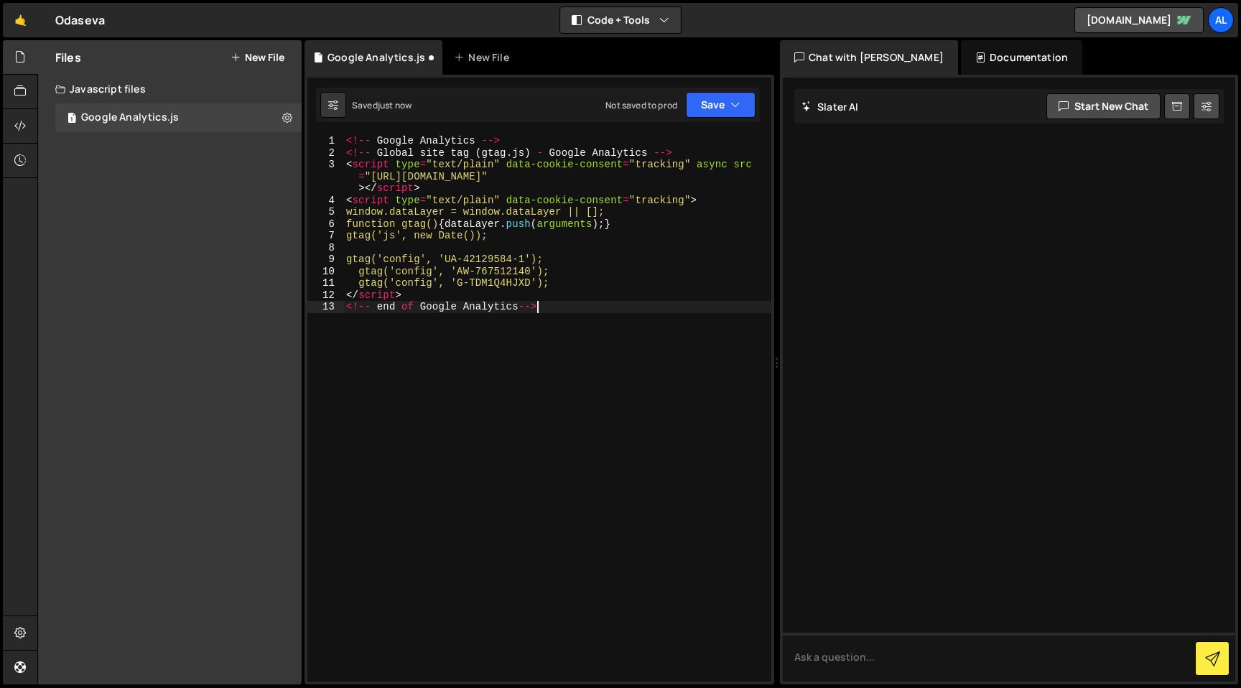
click at [665, 398] on div "<!-- Google Analytics --> <!-- Global site tag ( gtag . js ) - Google Analytics…" at bounding box center [557, 420] width 428 height 570
click at [740, 110] on button "Save" at bounding box center [721, 105] width 70 height 26
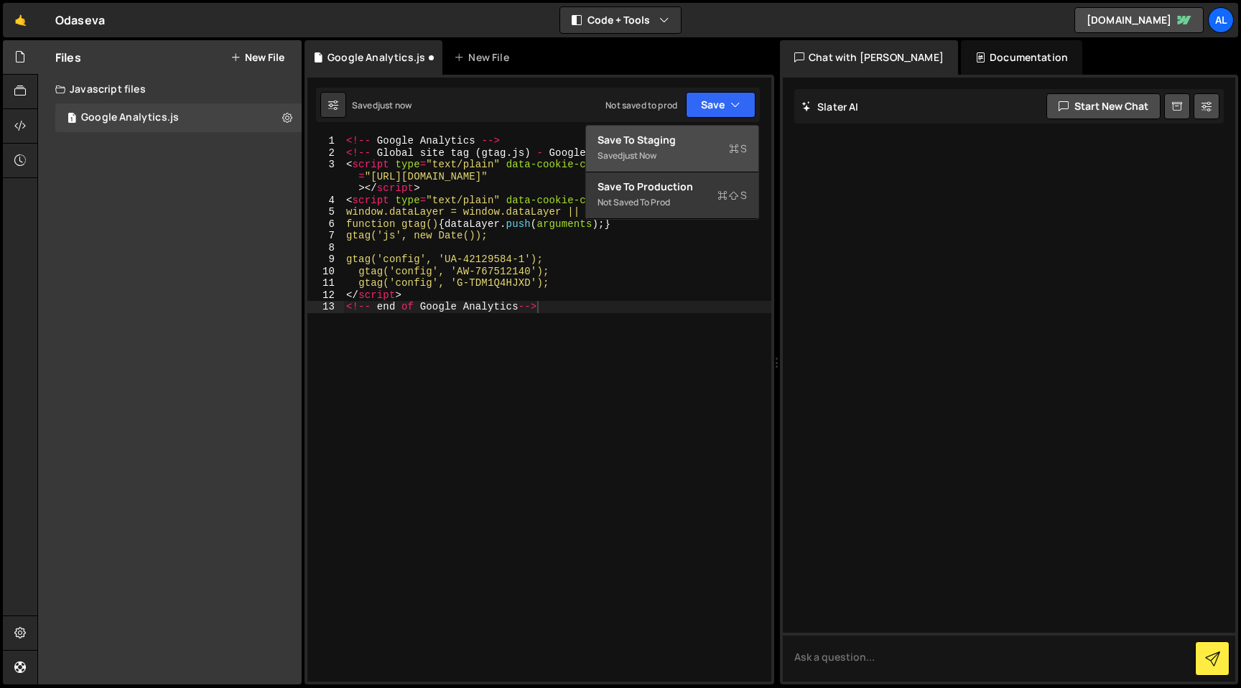
click at [656, 152] on div "just now" at bounding box center [640, 155] width 34 height 12
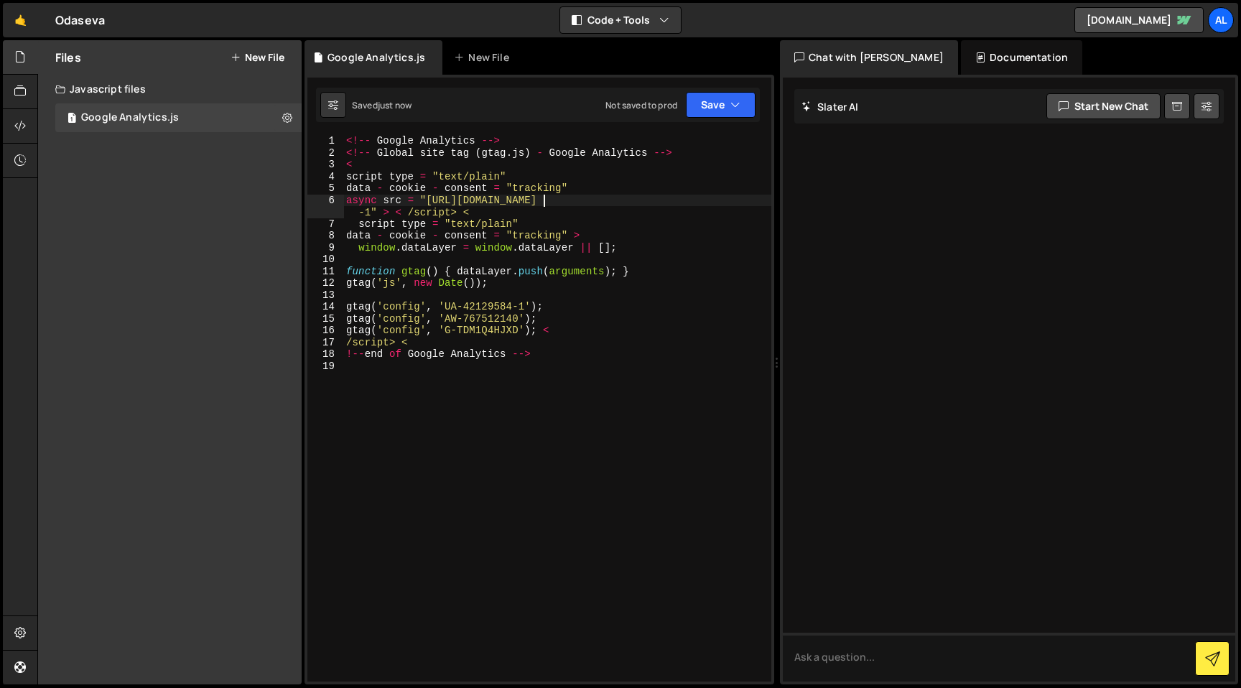
click at [545, 200] on div "<!-- Google Analytics --> <!-- Global site tag ( gtag . js ) - Google Analytics…" at bounding box center [557, 420] width 428 height 570
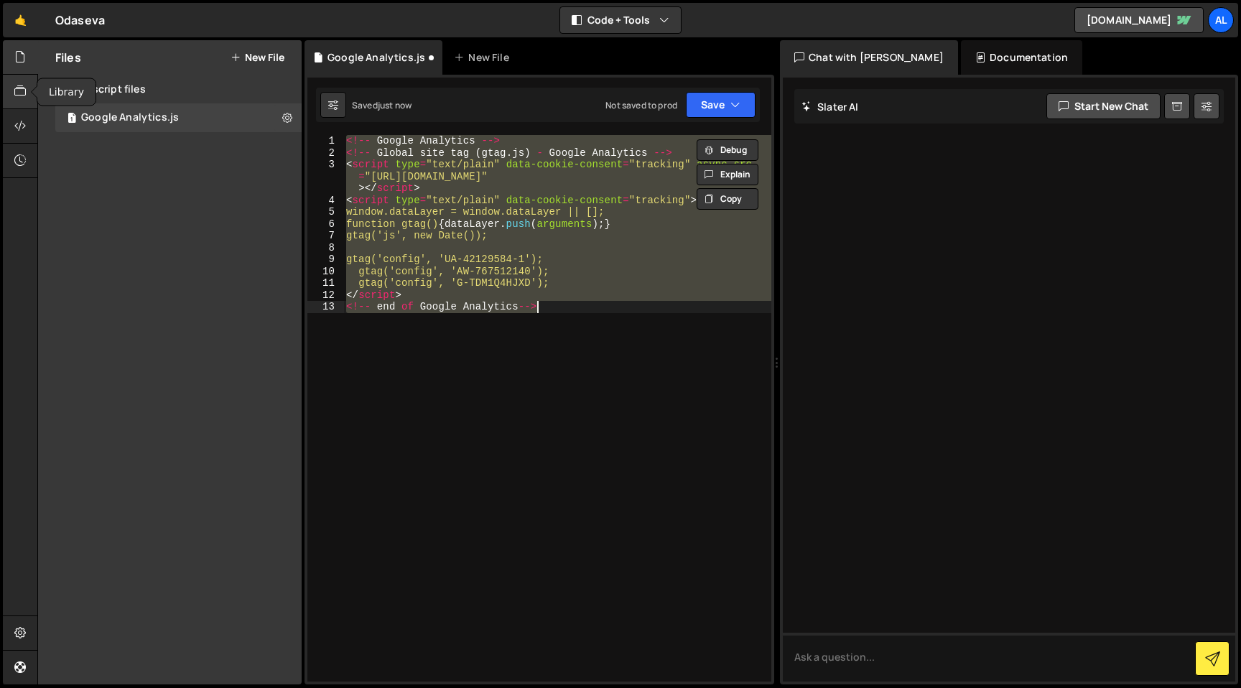
click at [14, 80] on div at bounding box center [20, 92] width 35 height 34
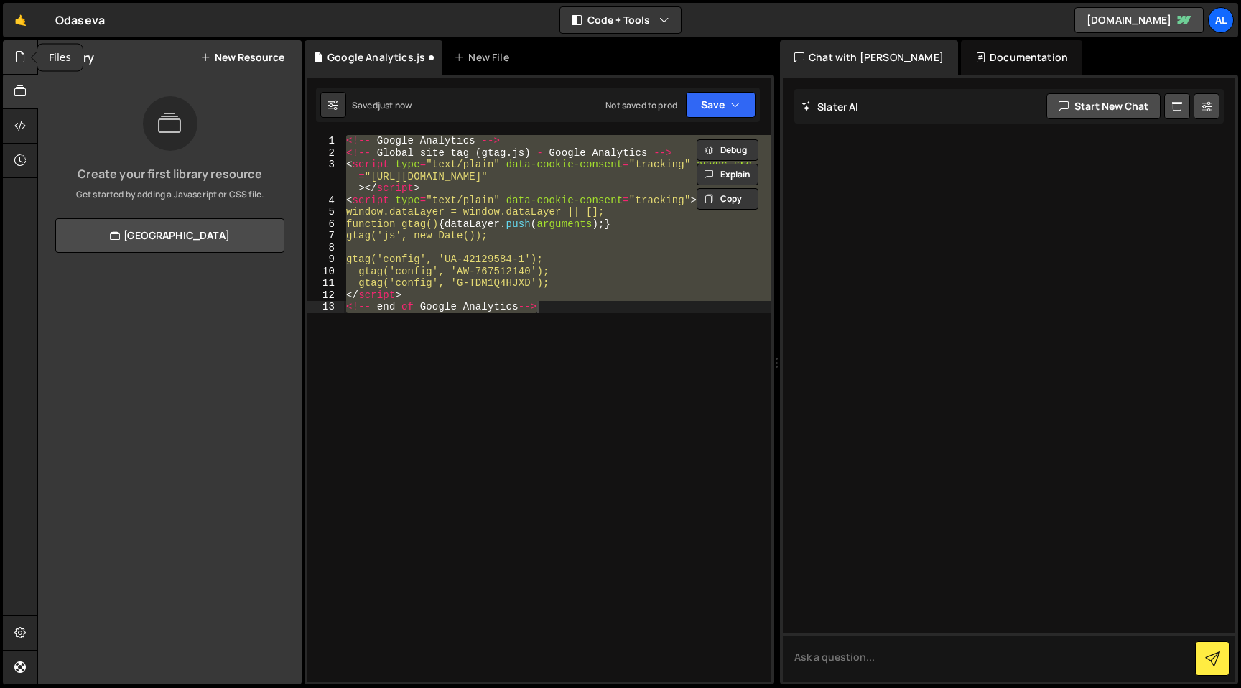
click at [24, 47] on div at bounding box center [20, 57] width 35 height 34
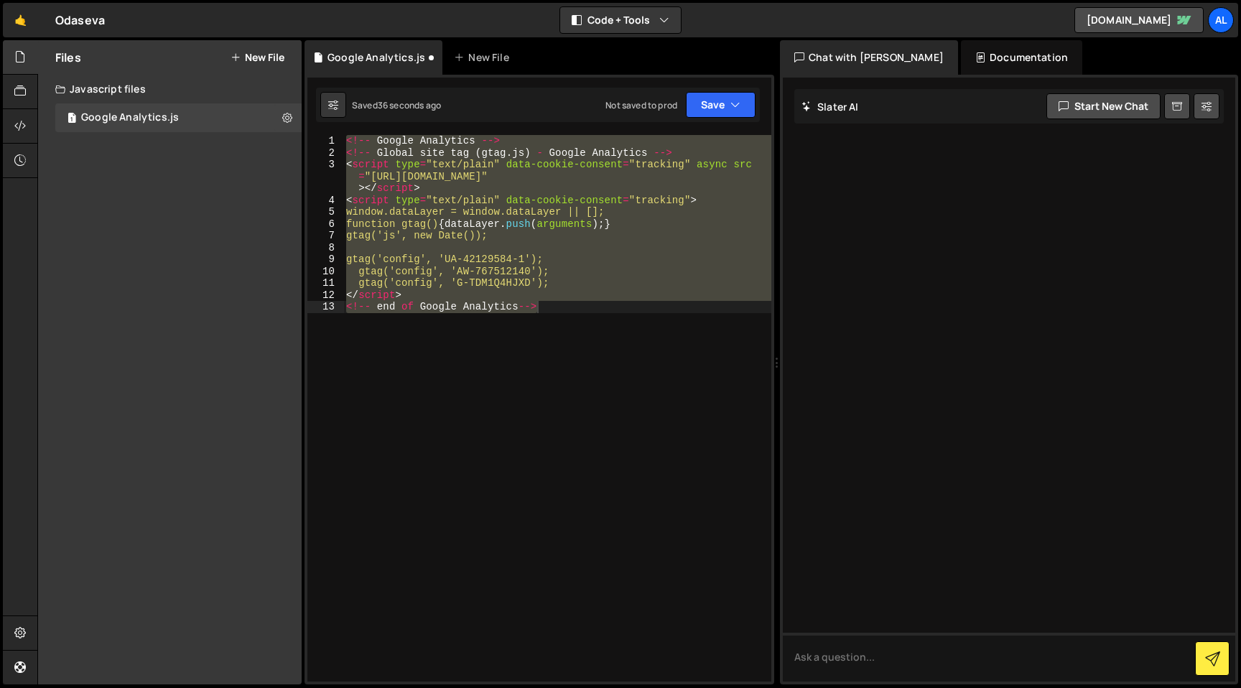
click at [465, 233] on div "<!-- Google Analytics --> <!-- Global site tag ( gtag . js ) - Google Analytics…" at bounding box center [557, 420] width 428 height 570
paste textarea "});"
type textarea "});"
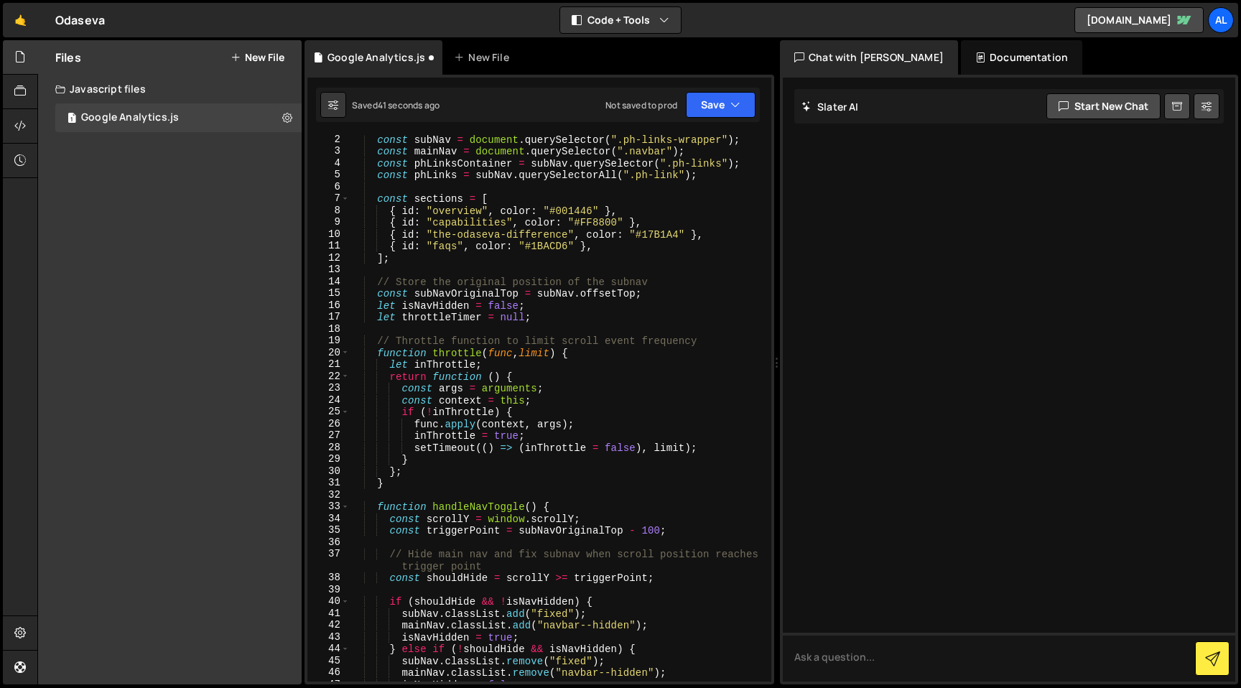
scroll to position [0, 0]
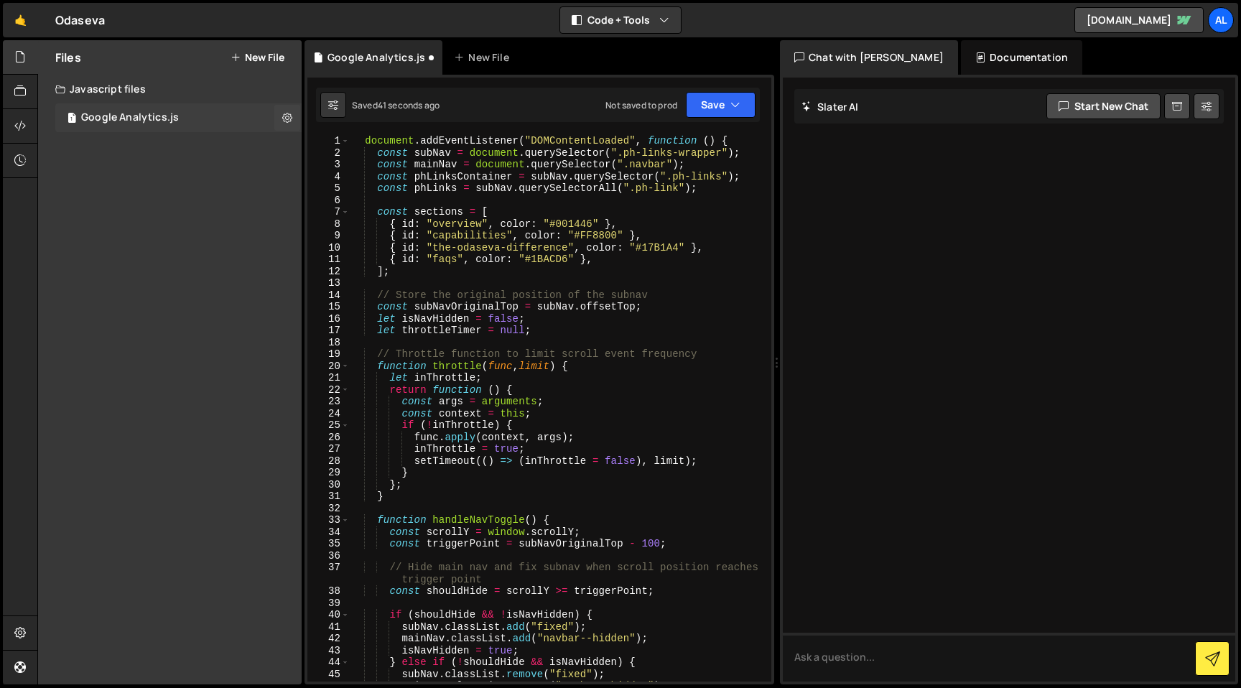
click at [226, 118] on div "1 Google Analytics.js 0" at bounding box center [180, 117] width 251 height 29
click at [297, 123] on button at bounding box center [287, 118] width 26 height 26
type input "Google Analytics"
radio input "true"
checkbox input "true"
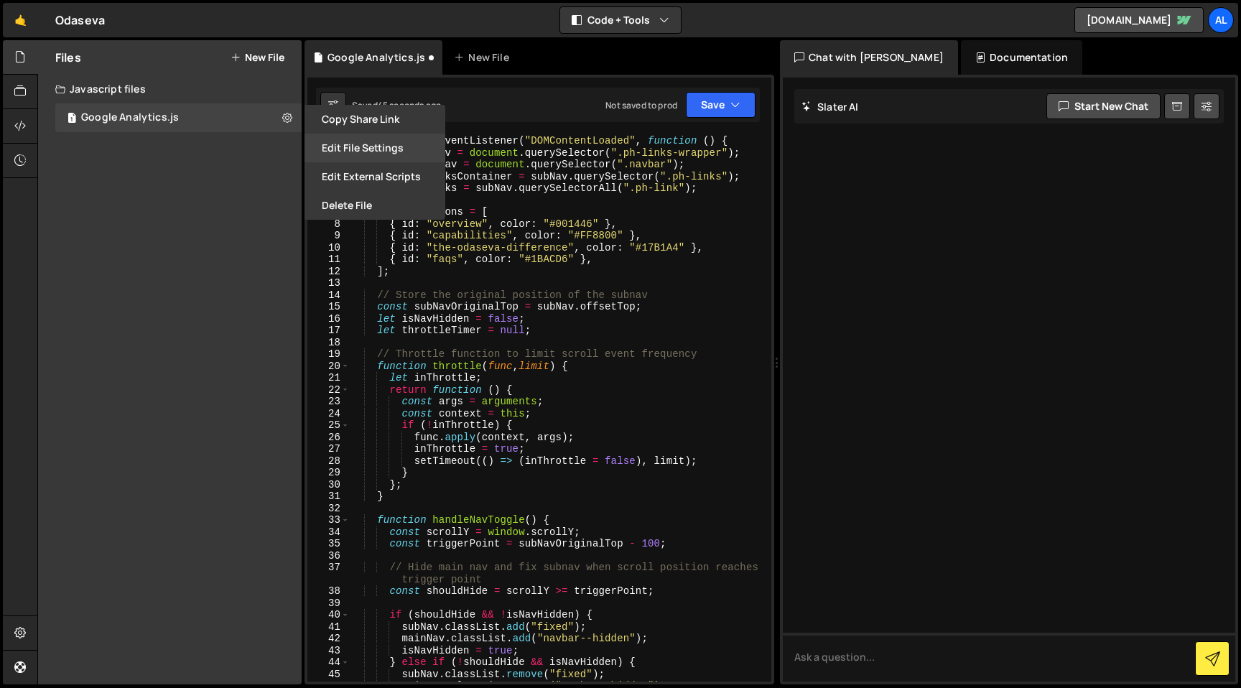
click at [368, 149] on button "Edit File Settings" at bounding box center [374, 148] width 141 height 29
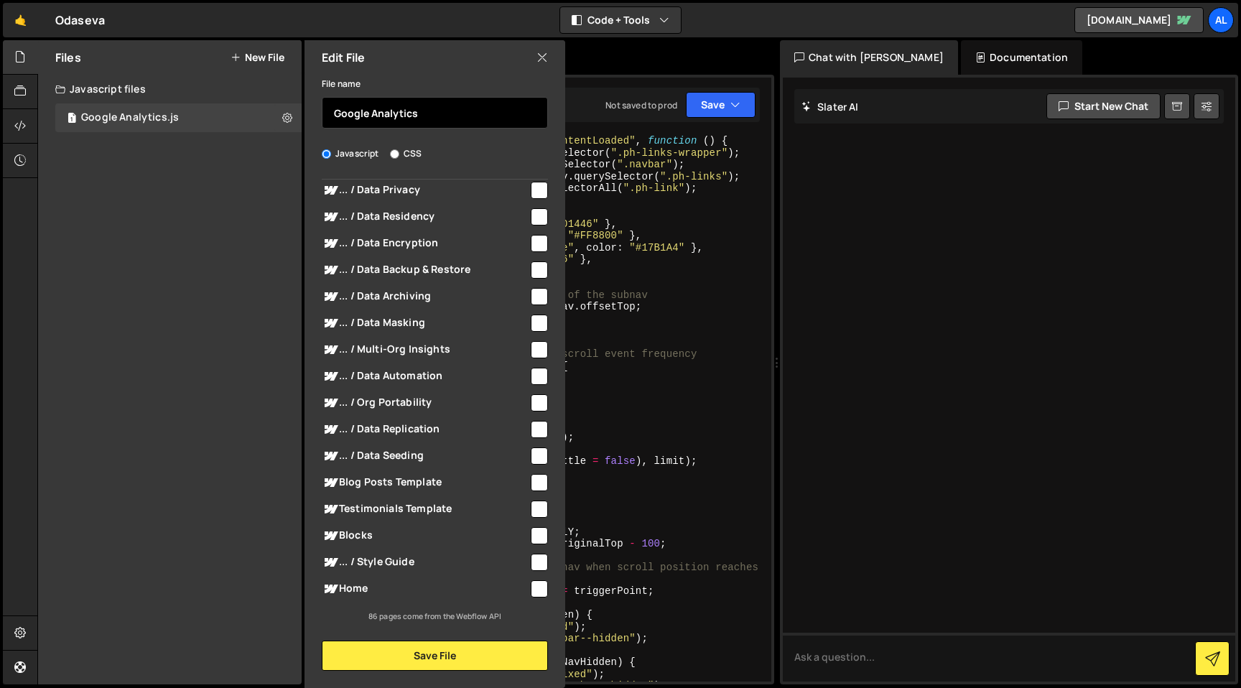
click at [396, 116] on input "Google Analytics" at bounding box center [435, 113] width 226 height 32
type input "Capabilities"
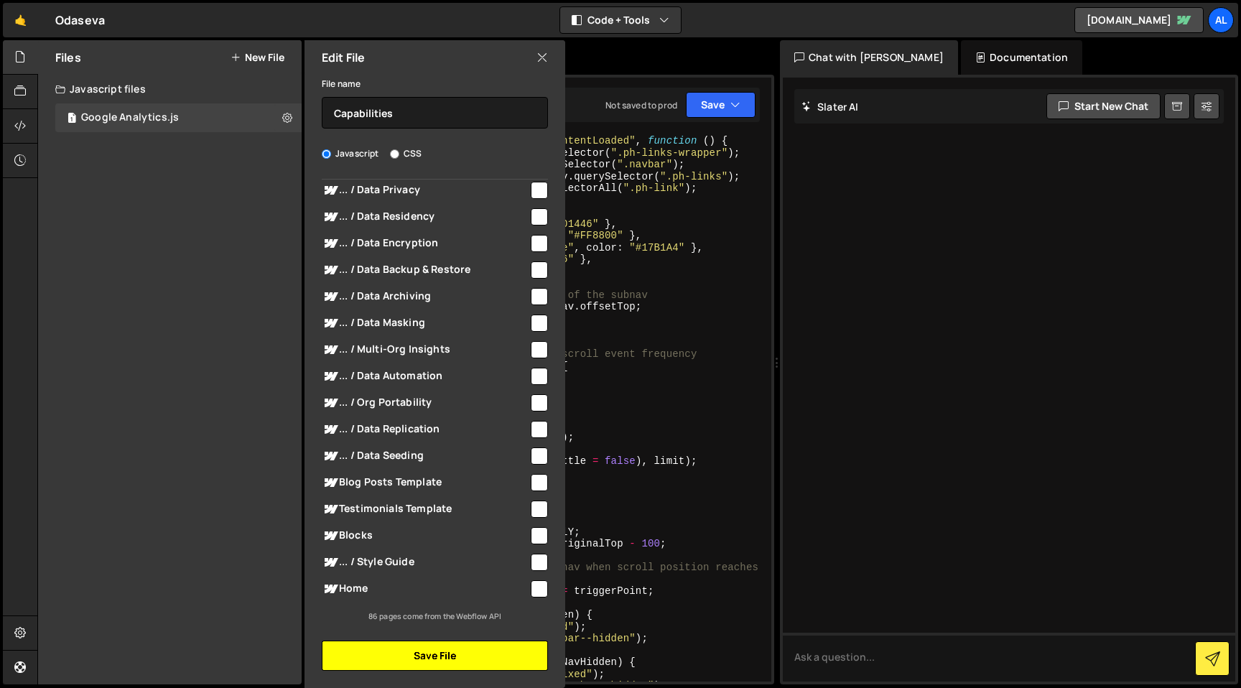
click at [450, 656] on button "Save File" at bounding box center [435, 655] width 226 height 30
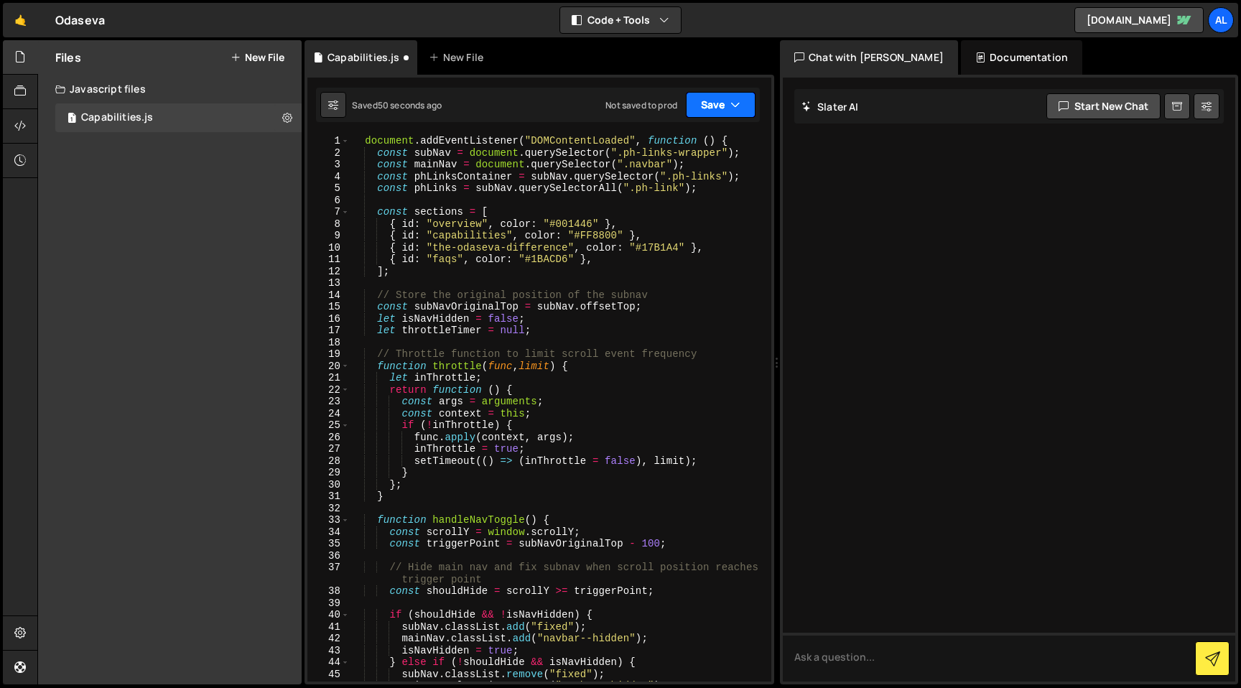
click at [731, 105] on icon "button" at bounding box center [735, 105] width 10 height 14
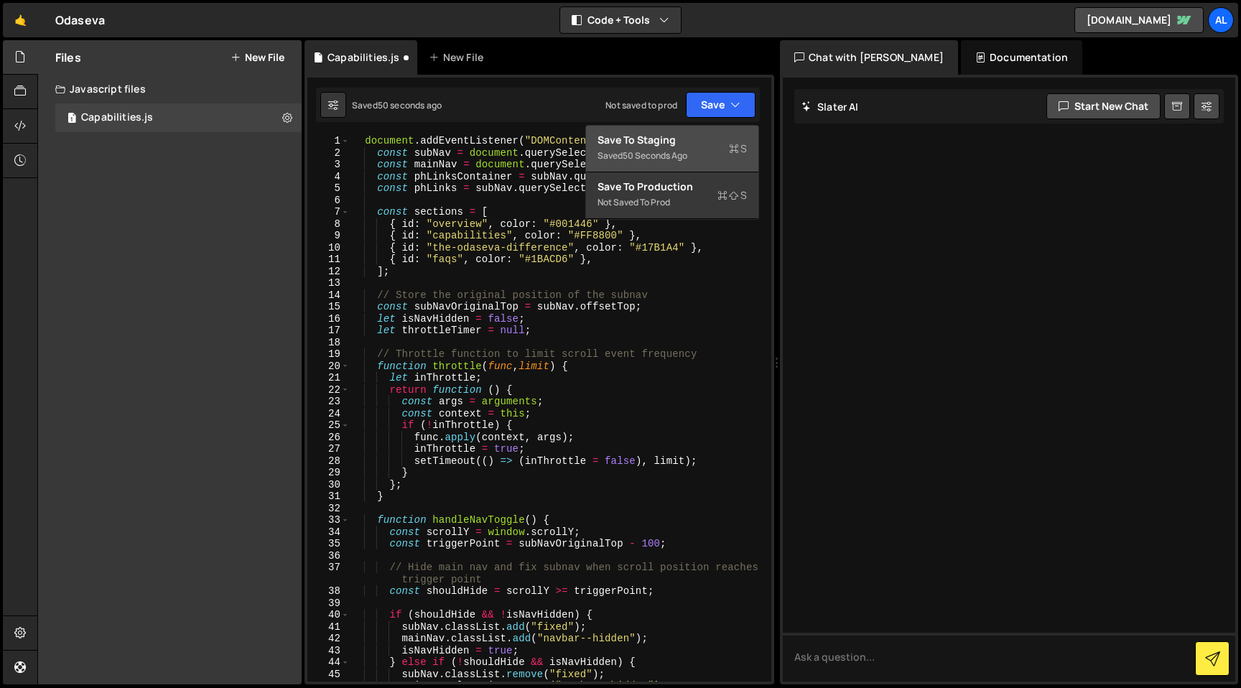
click at [676, 146] on div "Save to Staging S" at bounding box center [671, 140] width 149 height 14
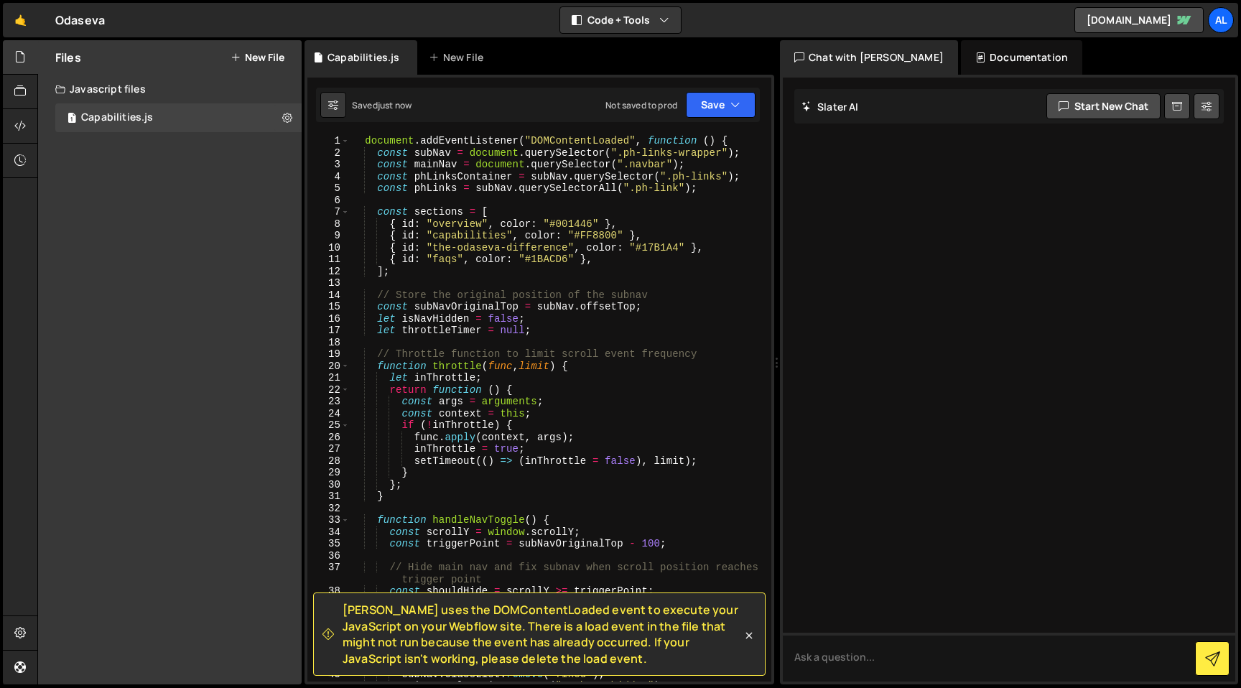
type textarea "document.addEventListener("DOMContentLoaded", function () {"
click at [473, 141] on div "document . addEventListener ( "DOMContentLoaded" , function ( ) { const subNav …" at bounding box center [558, 420] width 416 height 570
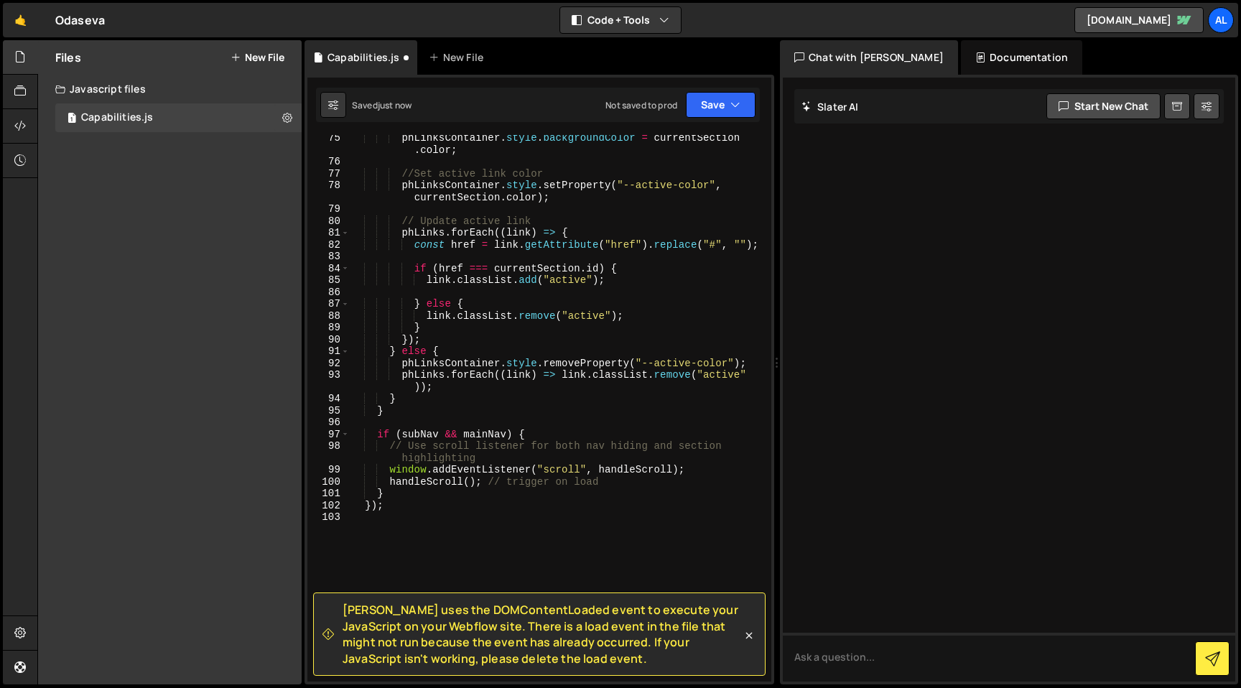
scroll to position [989, 0]
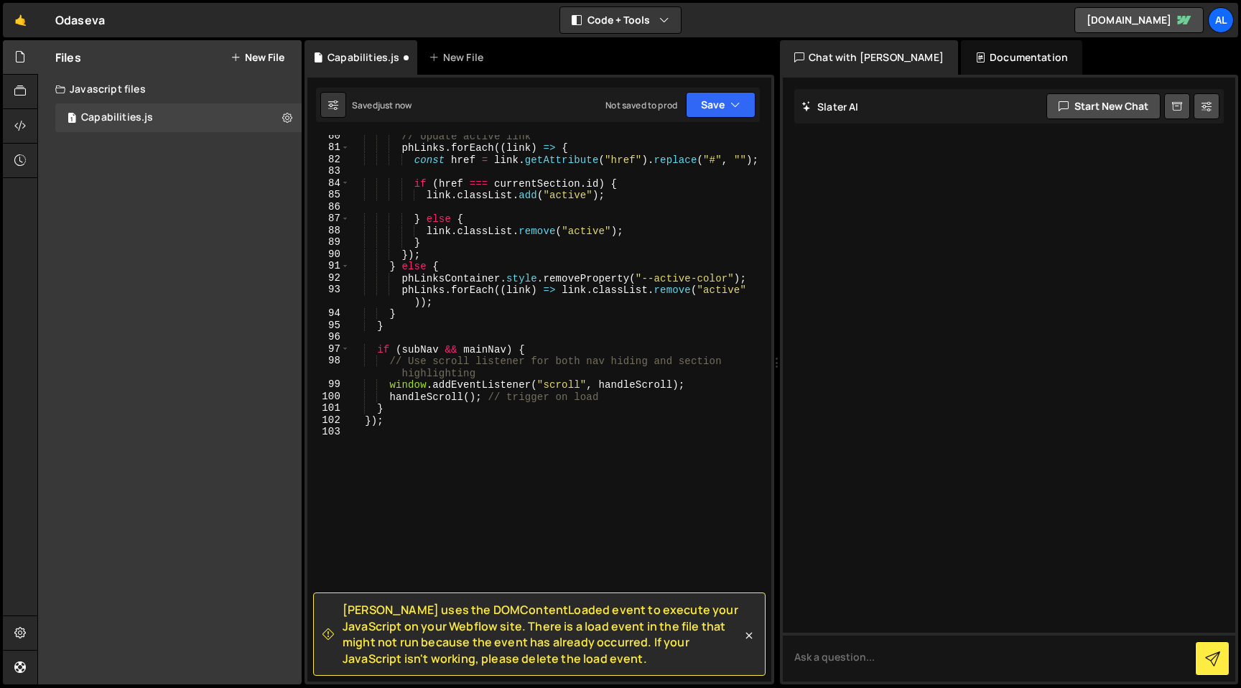
click at [408, 426] on div "// Update active link phLinks . forEach (( link ) => { const href = link . getA…" at bounding box center [558, 415] width 416 height 570
type textarea "});"
click at [508, 462] on div "// Update active link phLinks . forEach (( link ) => { const href = link . getA…" at bounding box center [558, 415] width 416 height 570
type textarea "}"
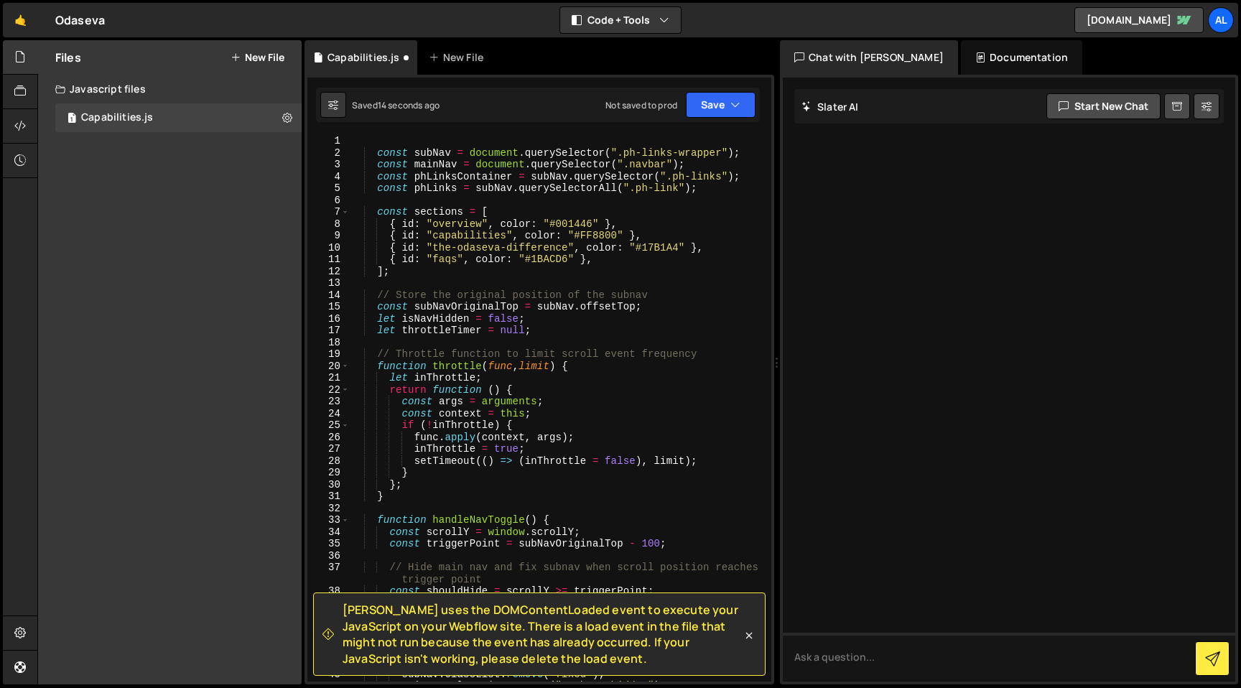
scroll to position [0, 0]
click at [724, 101] on button "Save" at bounding box center [721, 105] width 70 height 26
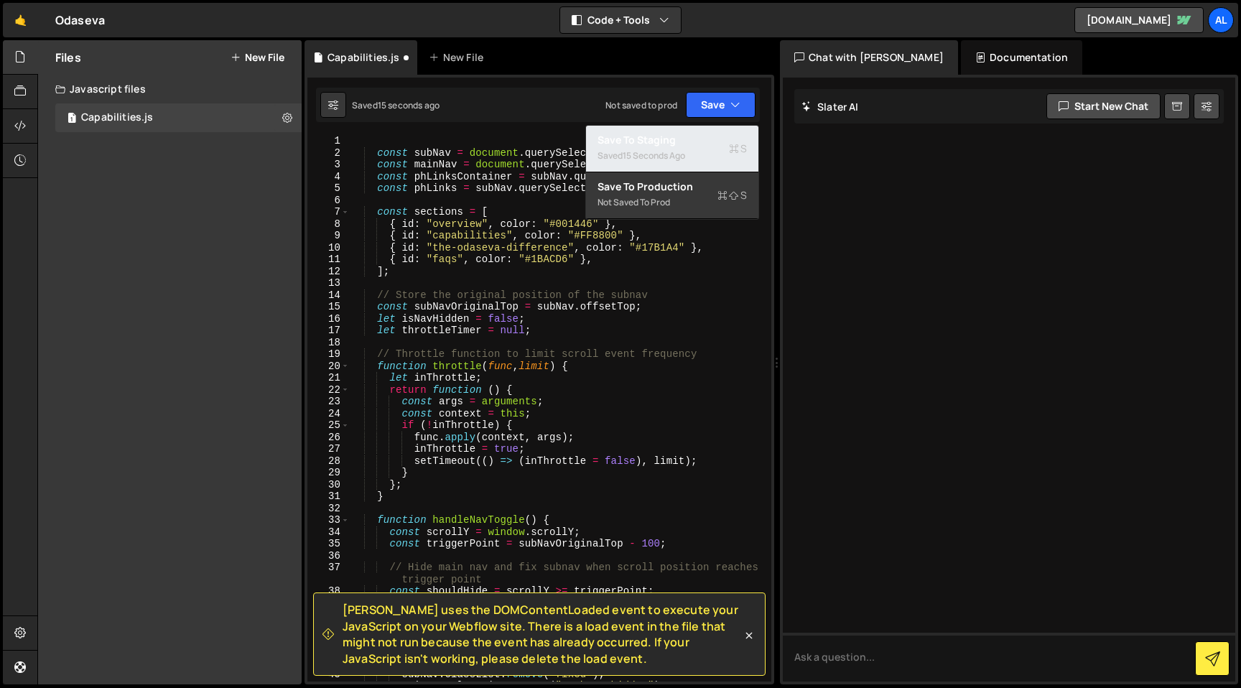
click at [674, 159] on div "15 seconds ago" at bounding box center [654, 155] width 62 height 12
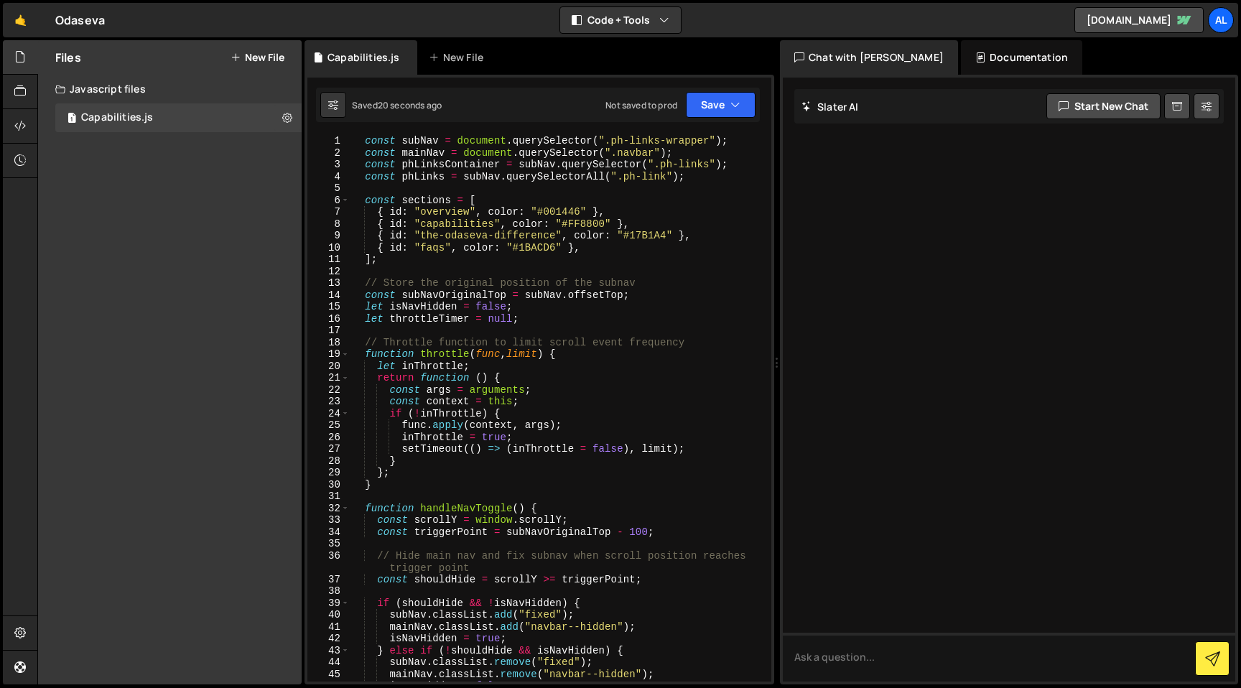
click at [241, 60] on button "New File" at bounding box center [257, 57] width 54 height 11
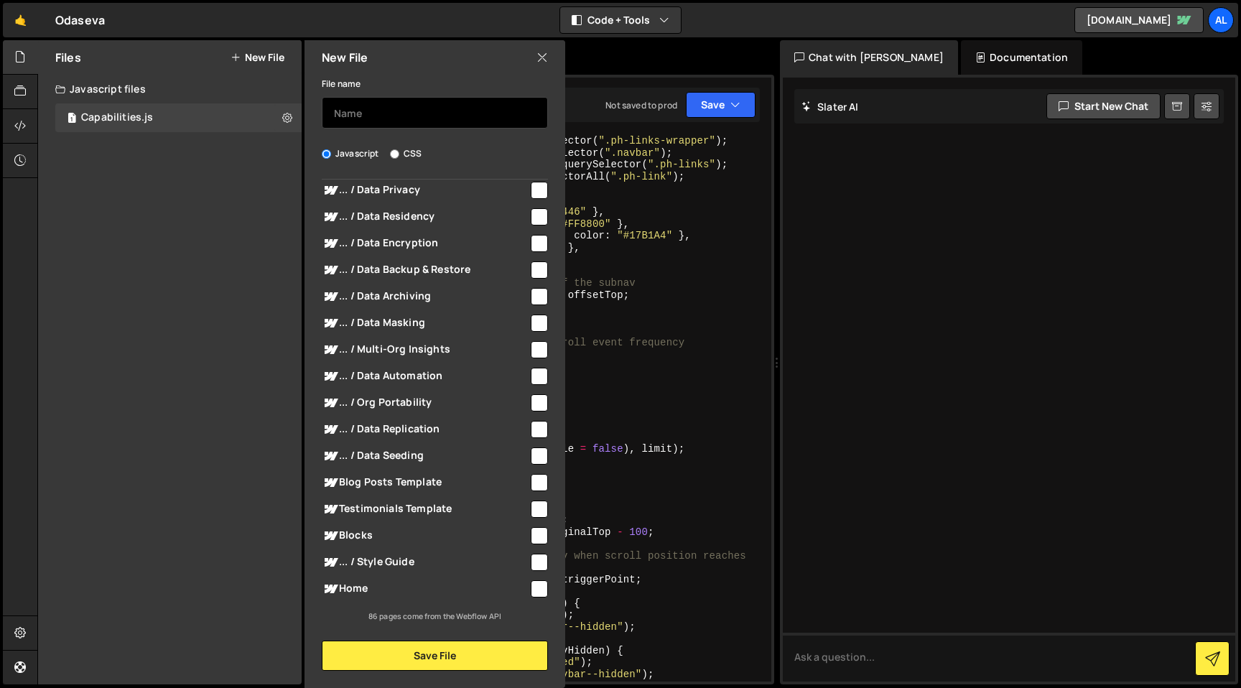
click at [417, 112] on input "text" at bounding box center [435, 113] width 226 height 32
type input "Capabilities Button"
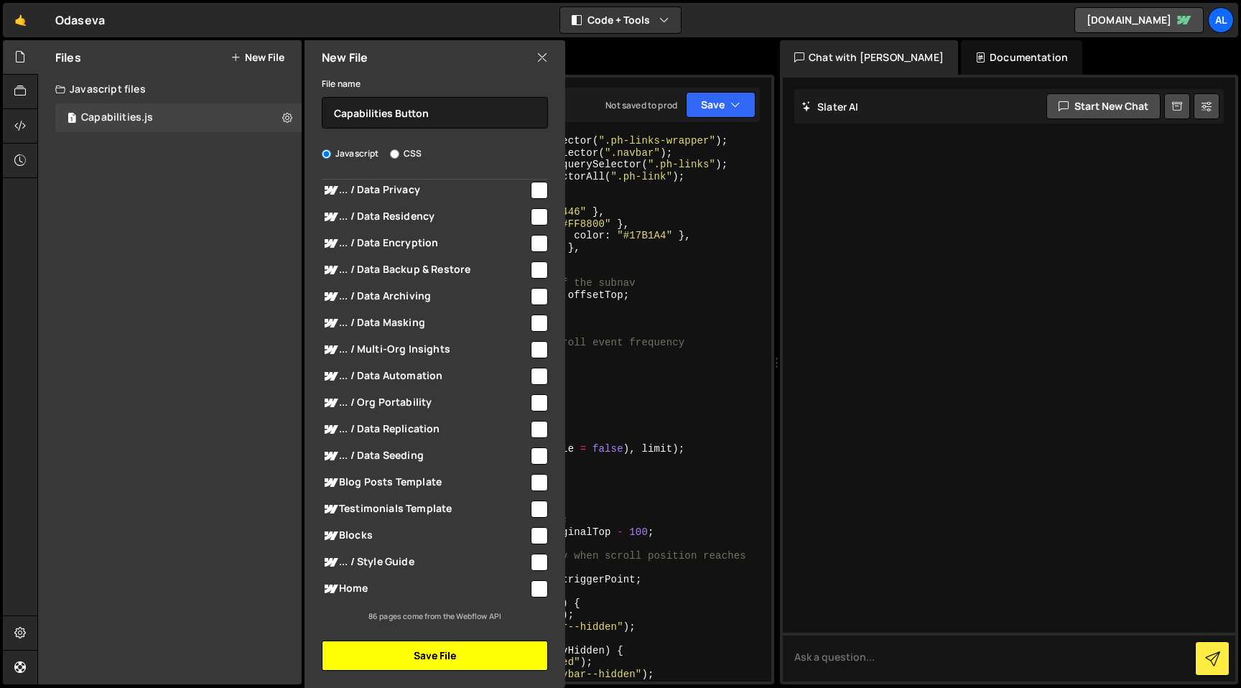
click at [401, 660] on button "Save File" at bounding box center [435, 655] width 226 height 30
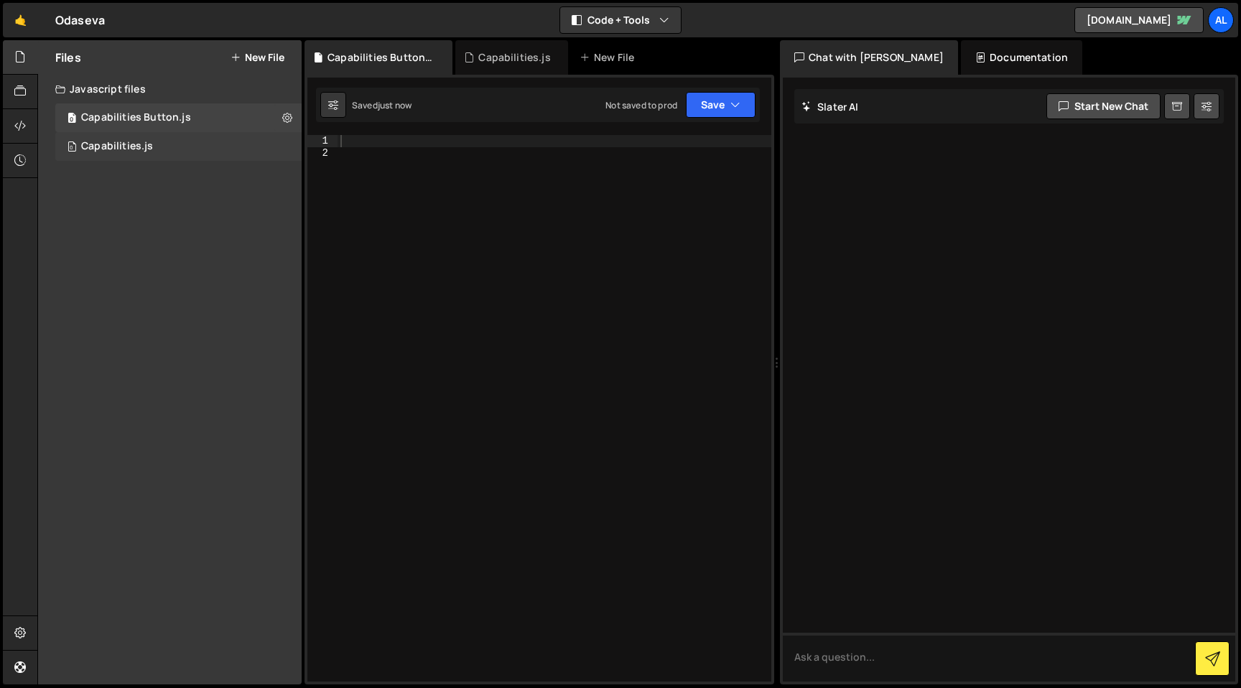
click at [284, 145] on div "0 Capabilities.js 0" at bounding box center [180, 146] width 251 height 29
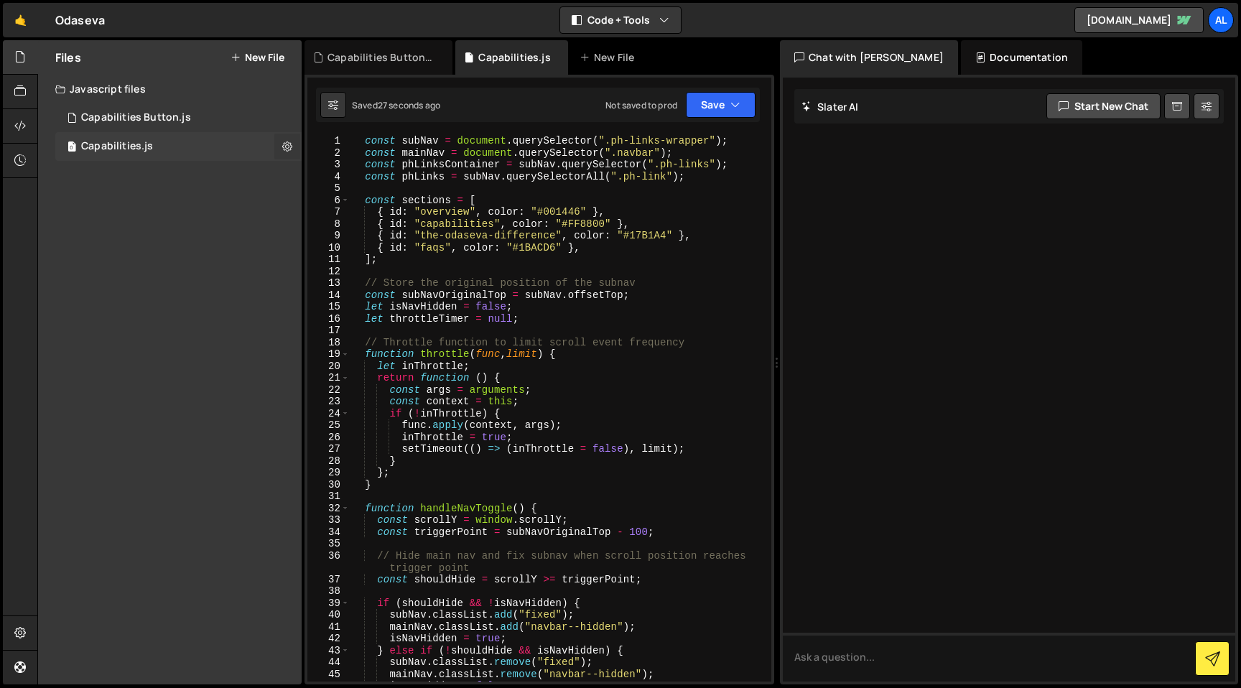
click at [286, 145] on icon at bounding box center [287, 146] width 10 height 14
type input "Capabilities"
radio input "true"
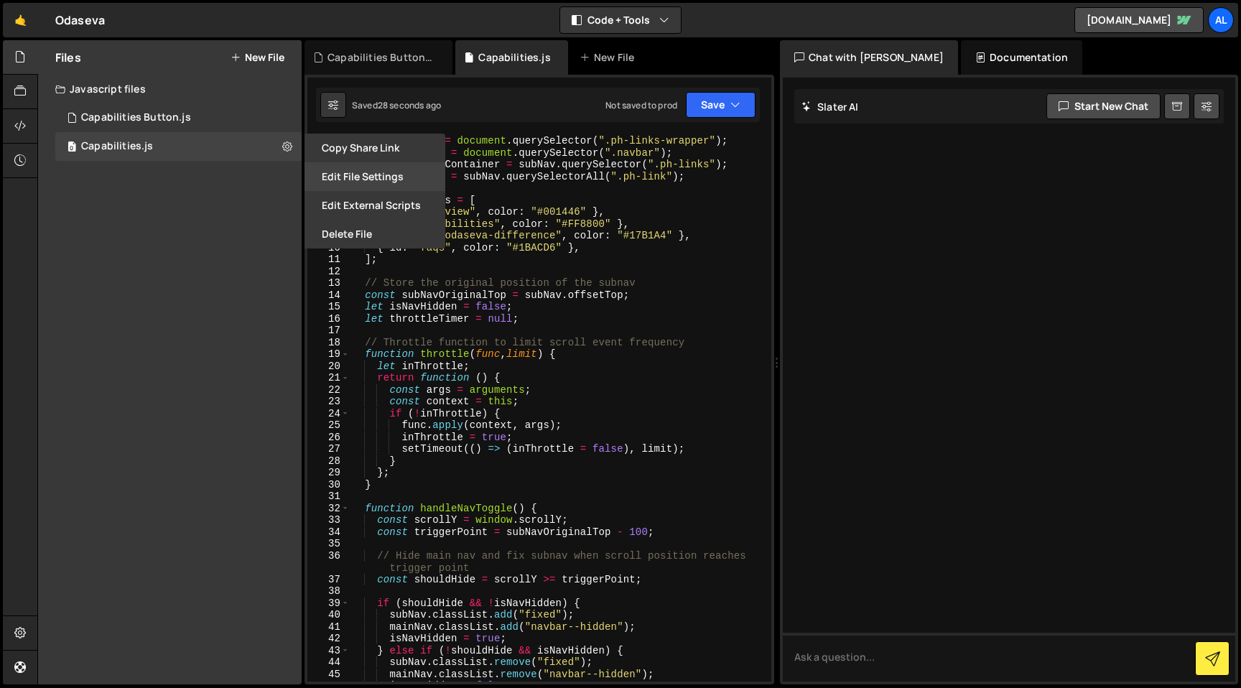
click at [392, 178] on button "Edit File Settings" at bounding box center [374, 176] width 141 height 29
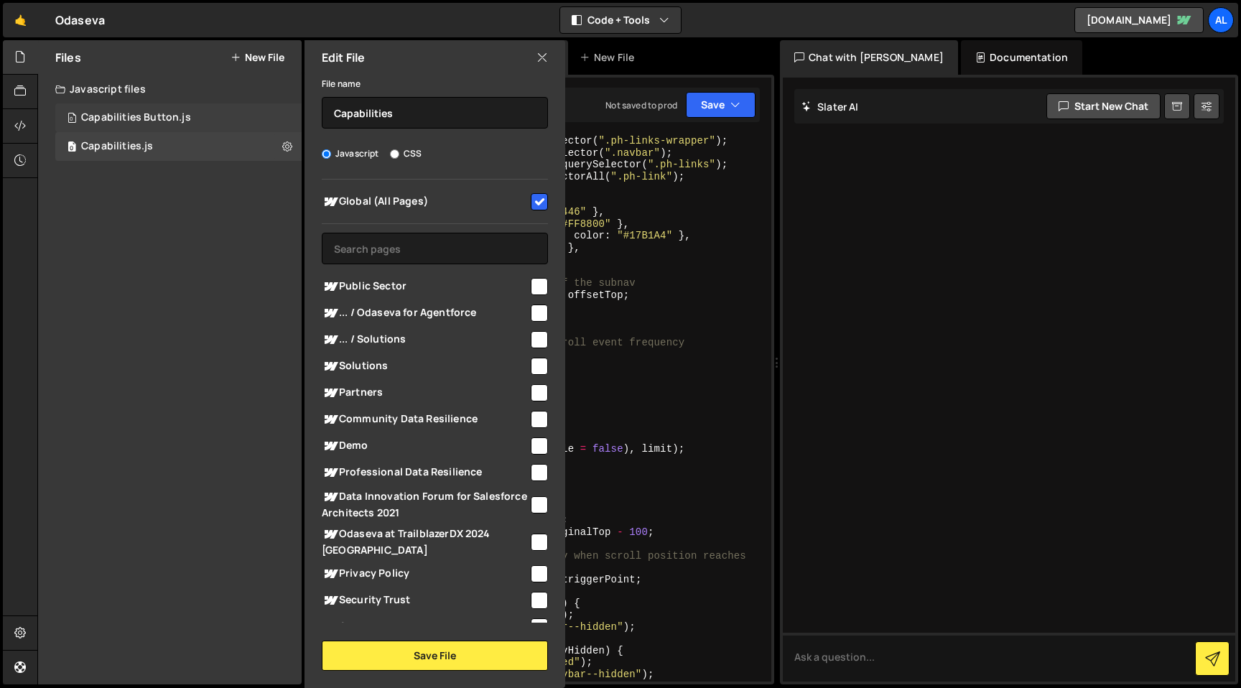
click at [280, 113] on div "0 Capabilities Button.js 0" at bounding box center [178, 117] width 246 height 29
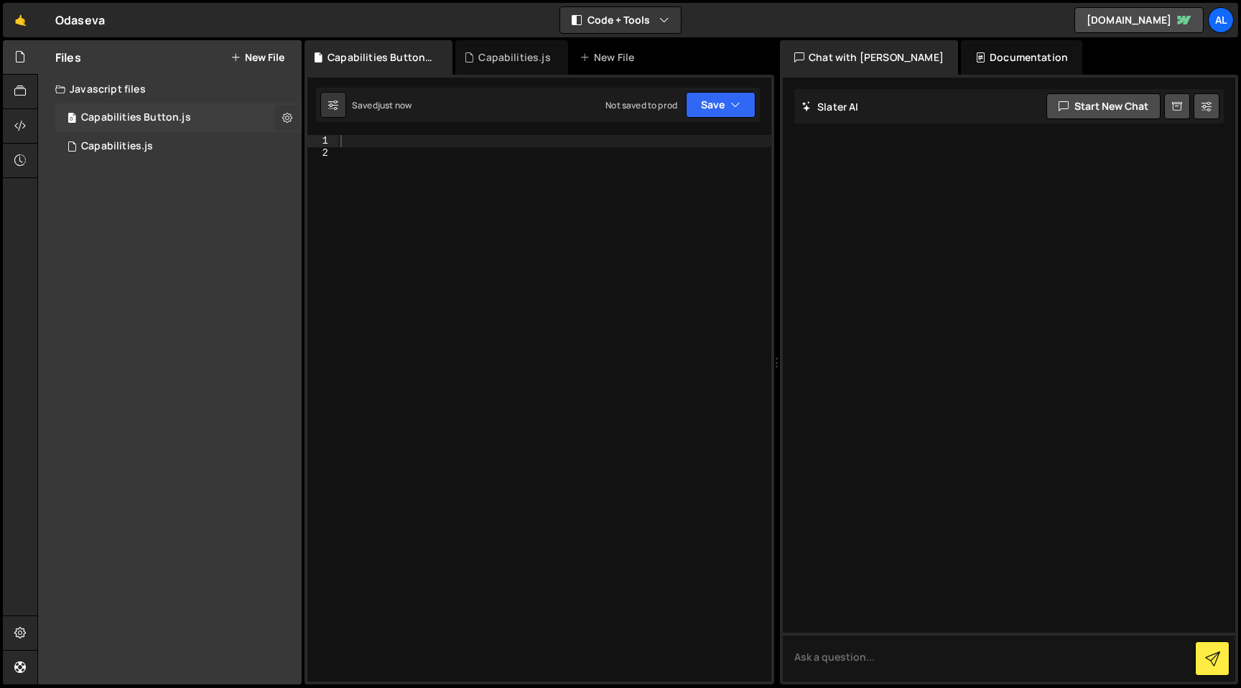
click at [288, 124] on icon at bounding box center [287, 118] width 10 height 14
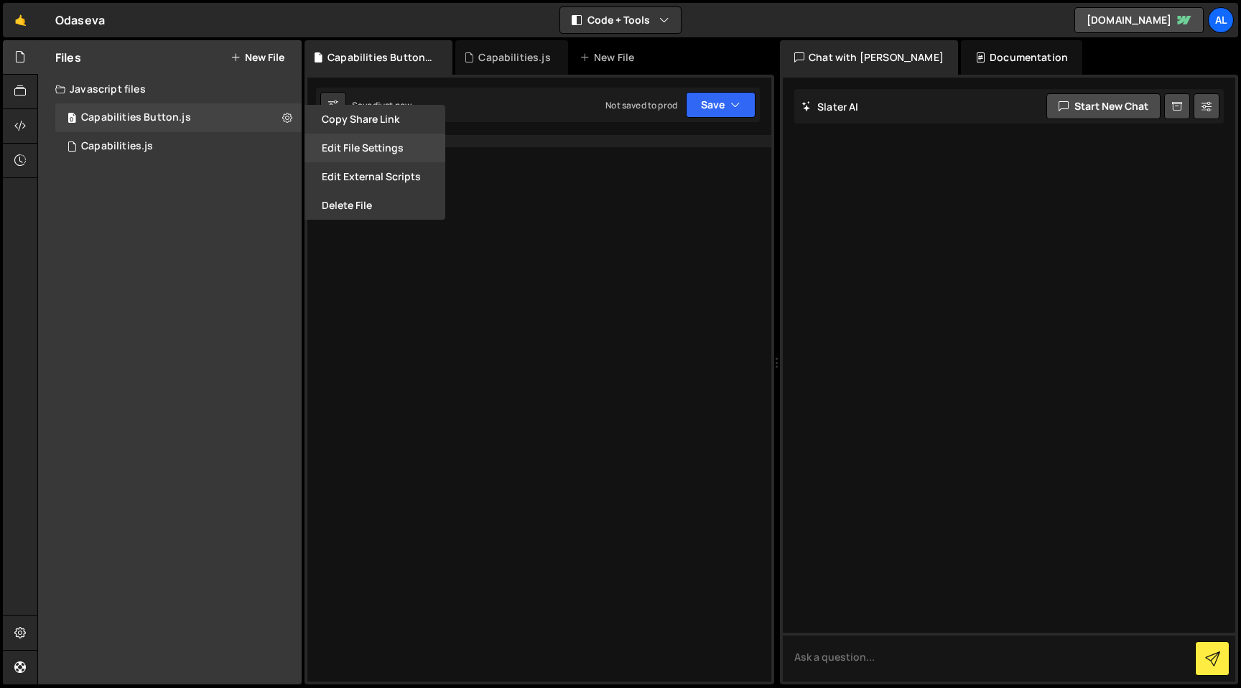
click at [381, 147] on button "Edit File Settings" at bounding box center [374, 148] width 141 height 29
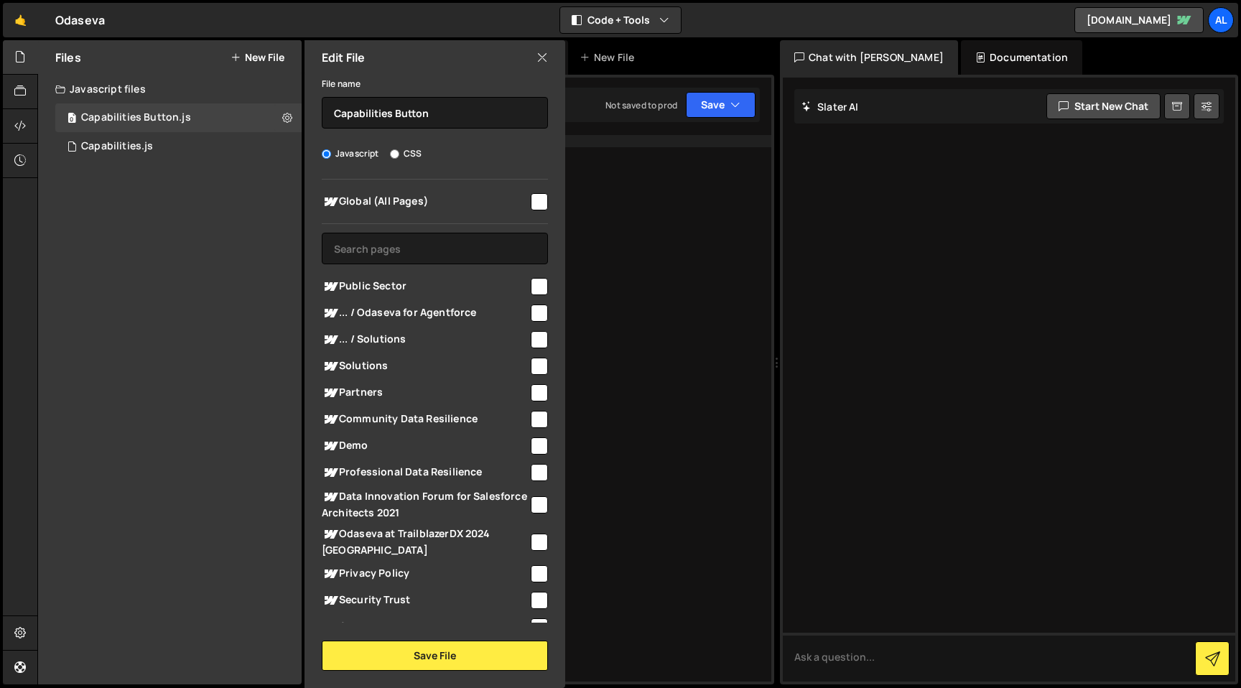
click at [531, 199] on input "checkbox" at bounding box center [539, 201] width 17 height 17
checkbox input "true"
click at [422, 661] on button "Save File" at bounding box center [435, 655] width 226 height 30
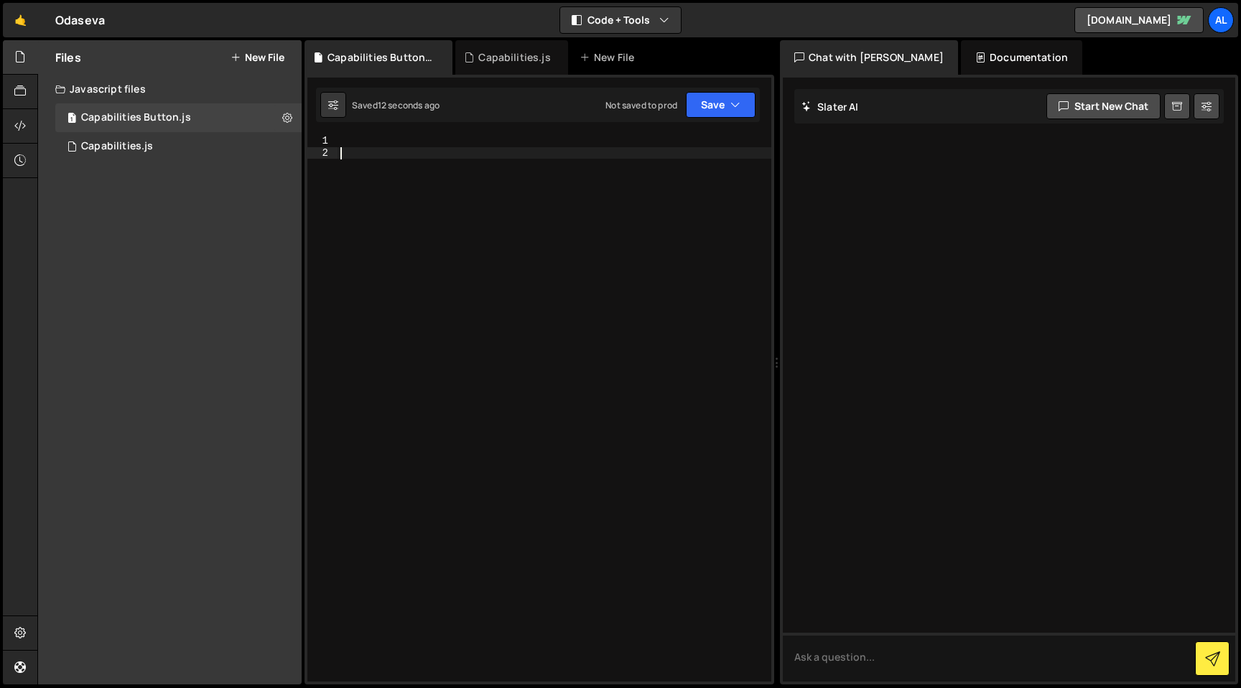
click at [427, 269] on div at bounding box center [554, 420] width 434 height 570
paste textarea "});"
type textarea "});"
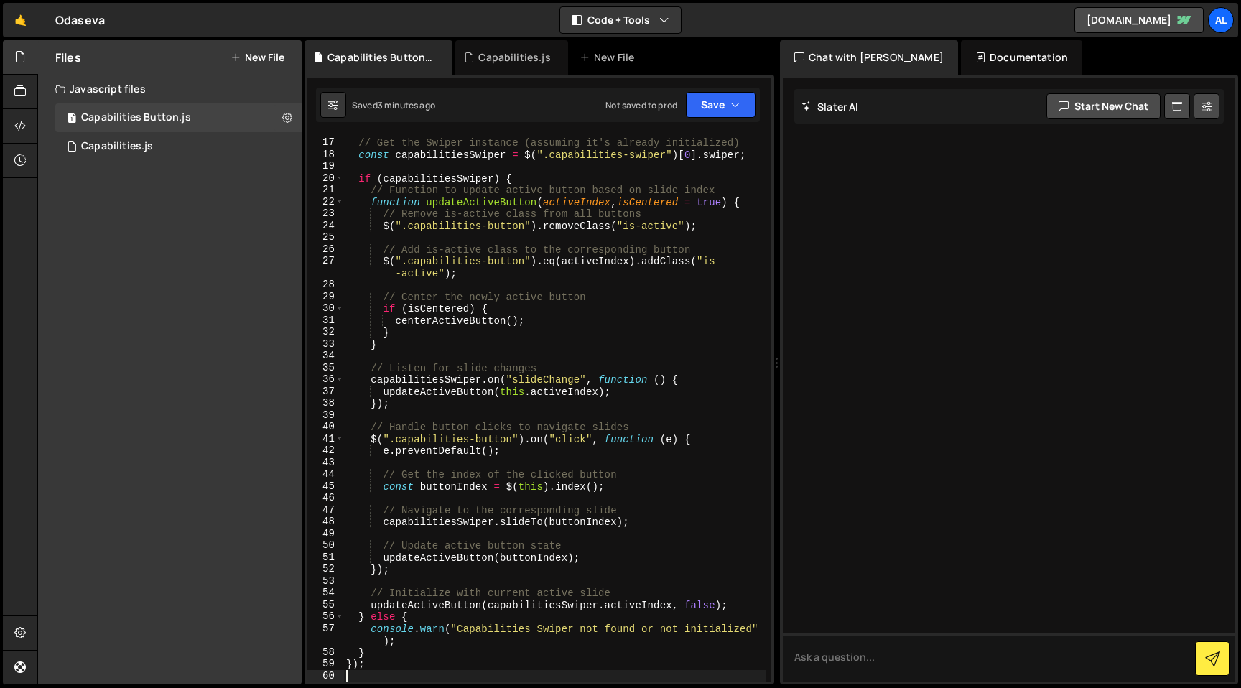
click at [267, 57] on button "New File" at bounding box center [257, 57] width 54 height 11
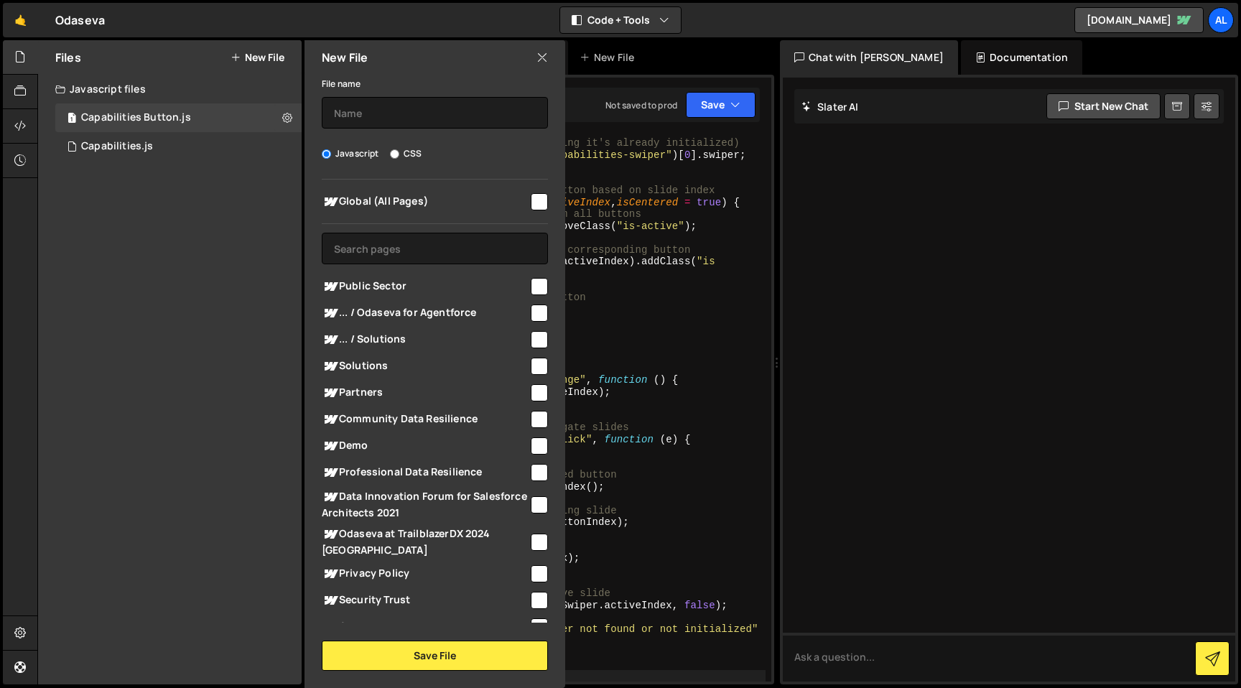
click at [408, 156] on label "CSS" at bounding box center [406, 153] width 32 height 14
click at [399, 156] on input "CSS" at bounding box center [394, 153] width 9 height 9
radio input "true"
click at [419, 115] on input "text" at bounding box center [435, 113] width 226 height 32
type input "Cookie Plugin"
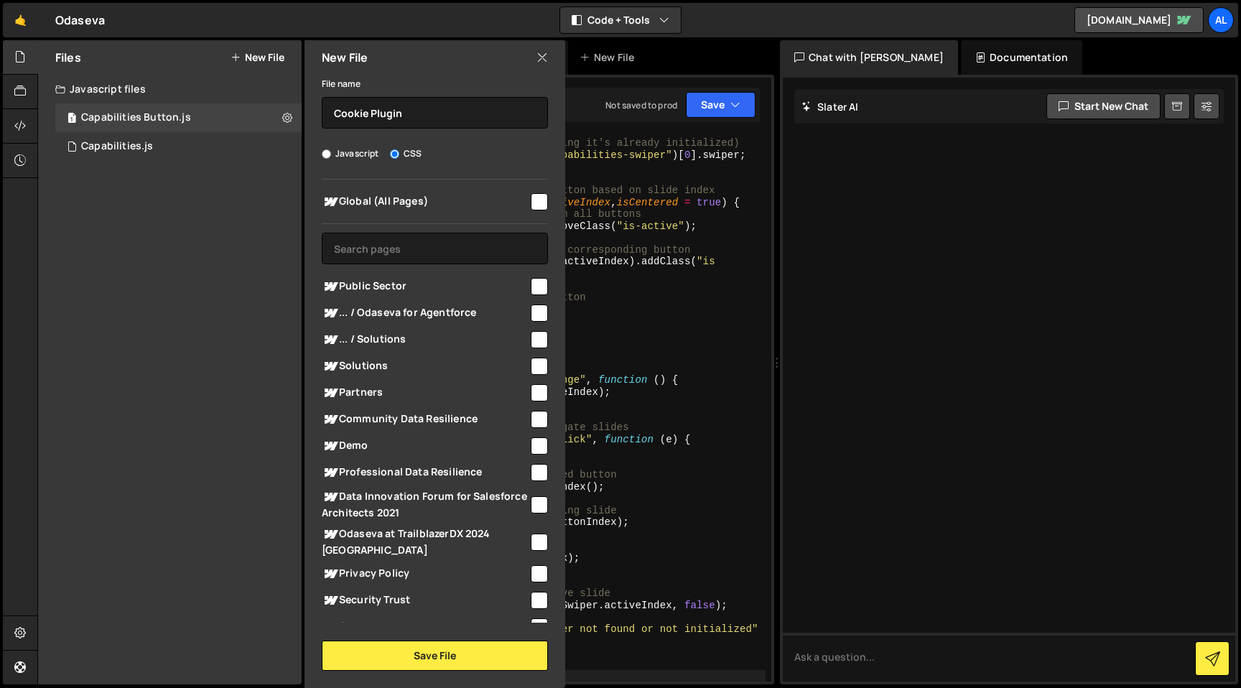
click at [531, 219] on div "Global (All Pages) Public Sector" at bounding box center [434, 401] width 261 height 443
click at [533, 210] on input "checkbox" at bounding box center [539, 201] width 17 height 17
checkbox input "true"
click at [444, 640] on button "Save File" at bounding box center [435, 655] width 226 height 30
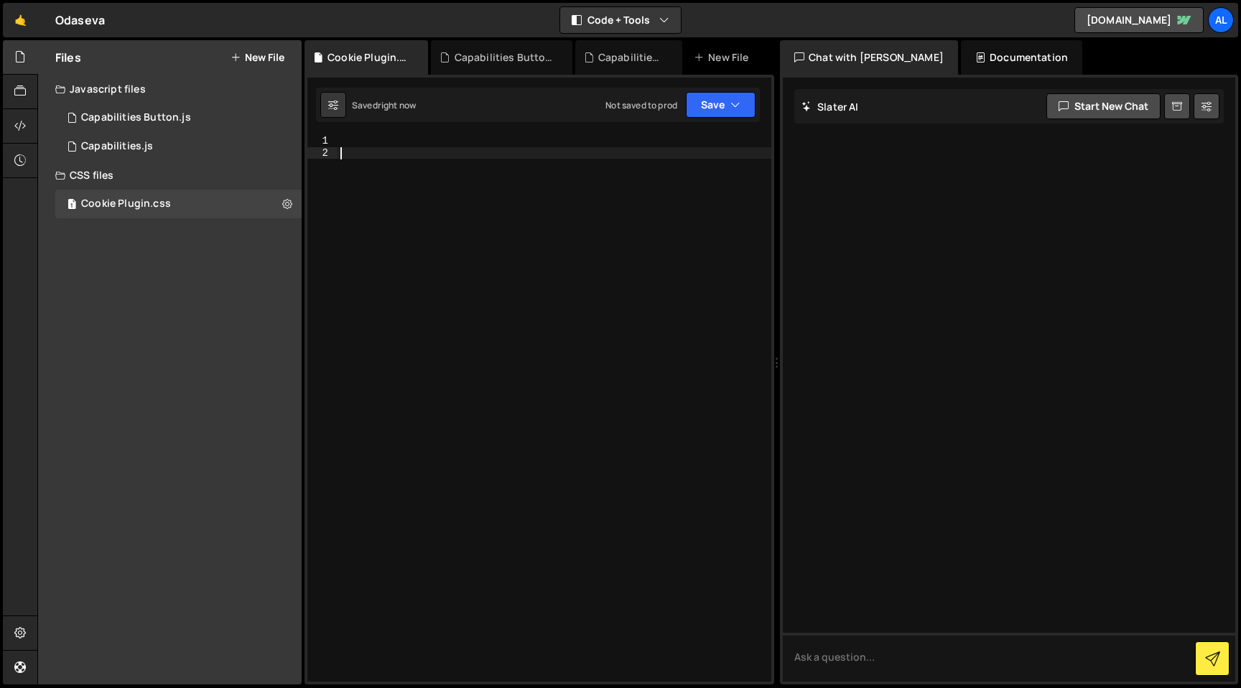
click at [439, 651] on div at bounding box center [554, 420] width 434 height 570
click at [477, 149] on div at bounding box center [554, 420] width 434 height 570
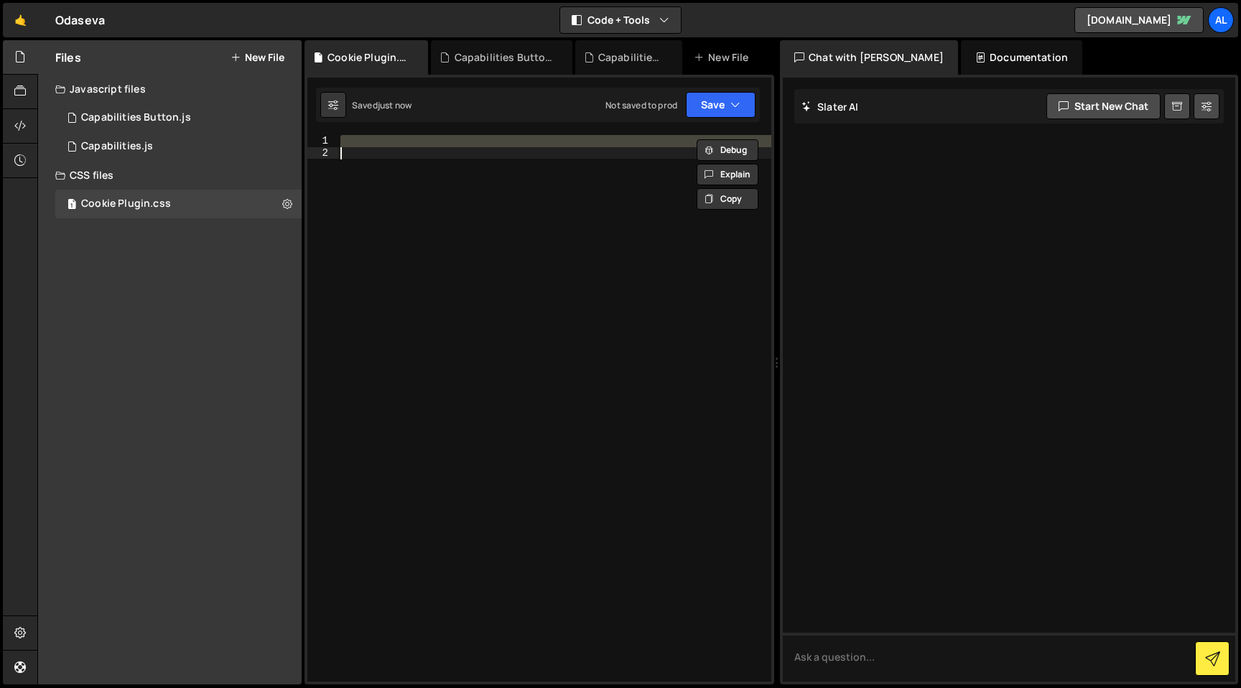
paste textarea "}"
type textarea "}"
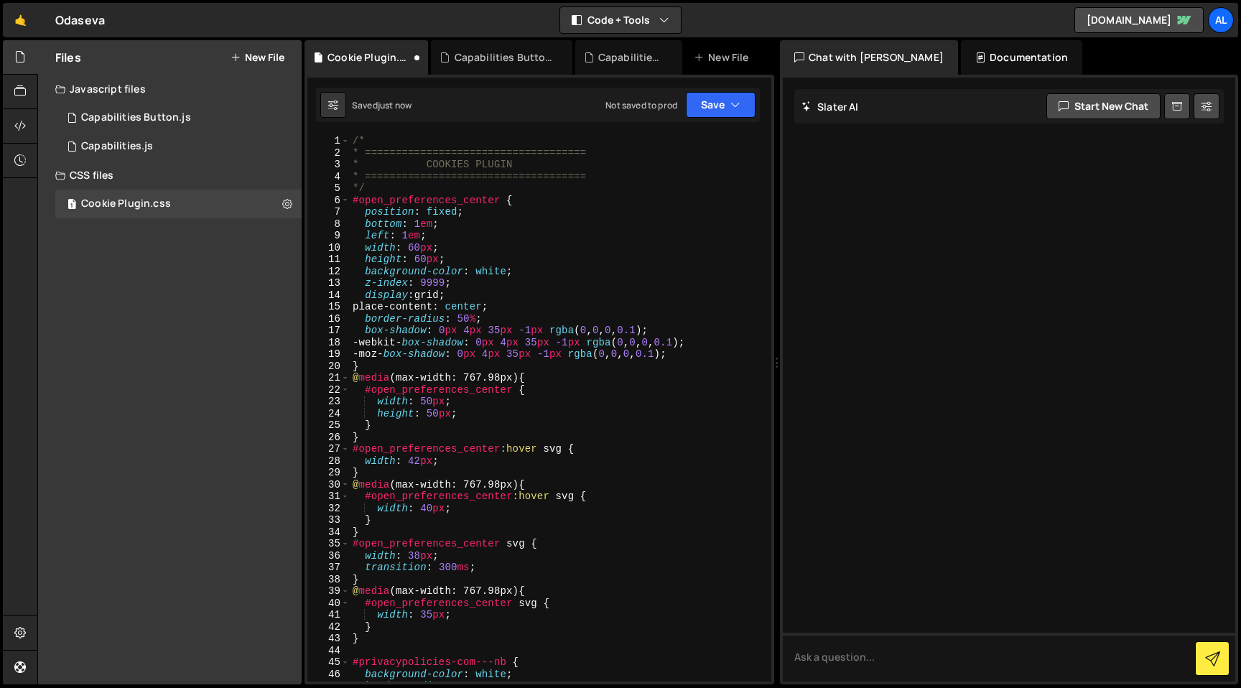
scroll to position [0, 0]
click at [740, 108] on button "Save" at bounding box center [721, 105] width 70 height 26
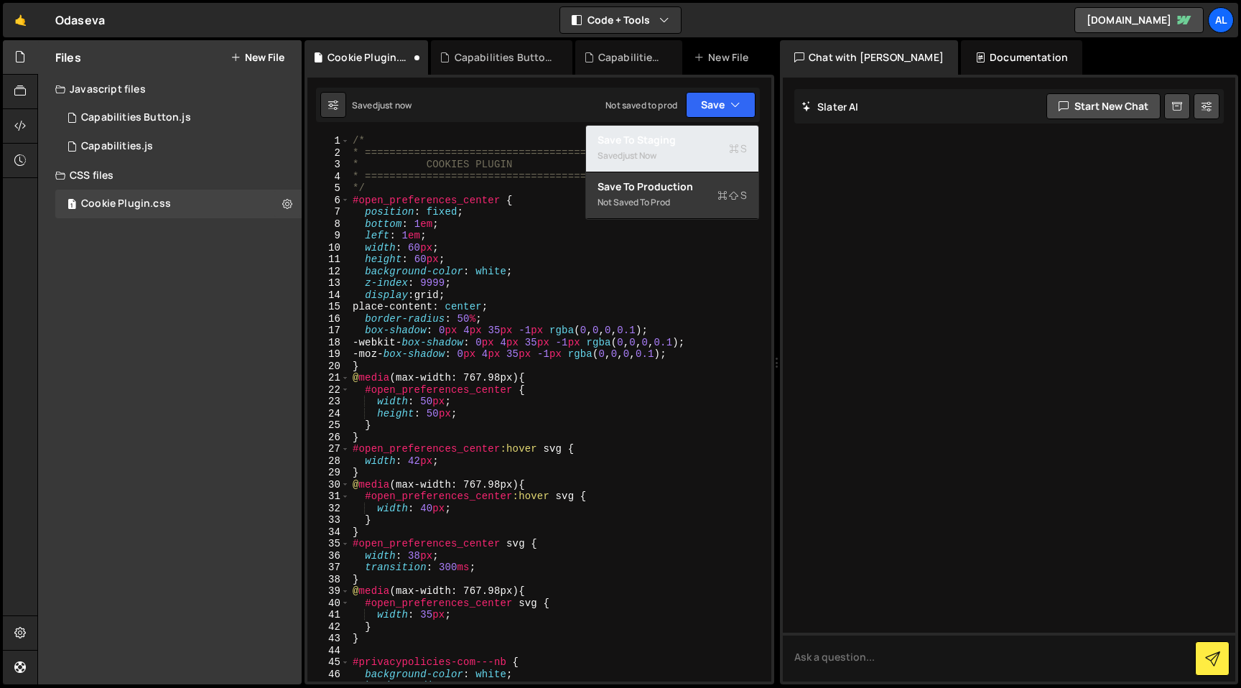
click at [663, 151] on div "Saved just now" at bounding box center [671, 155] width 149 height 17
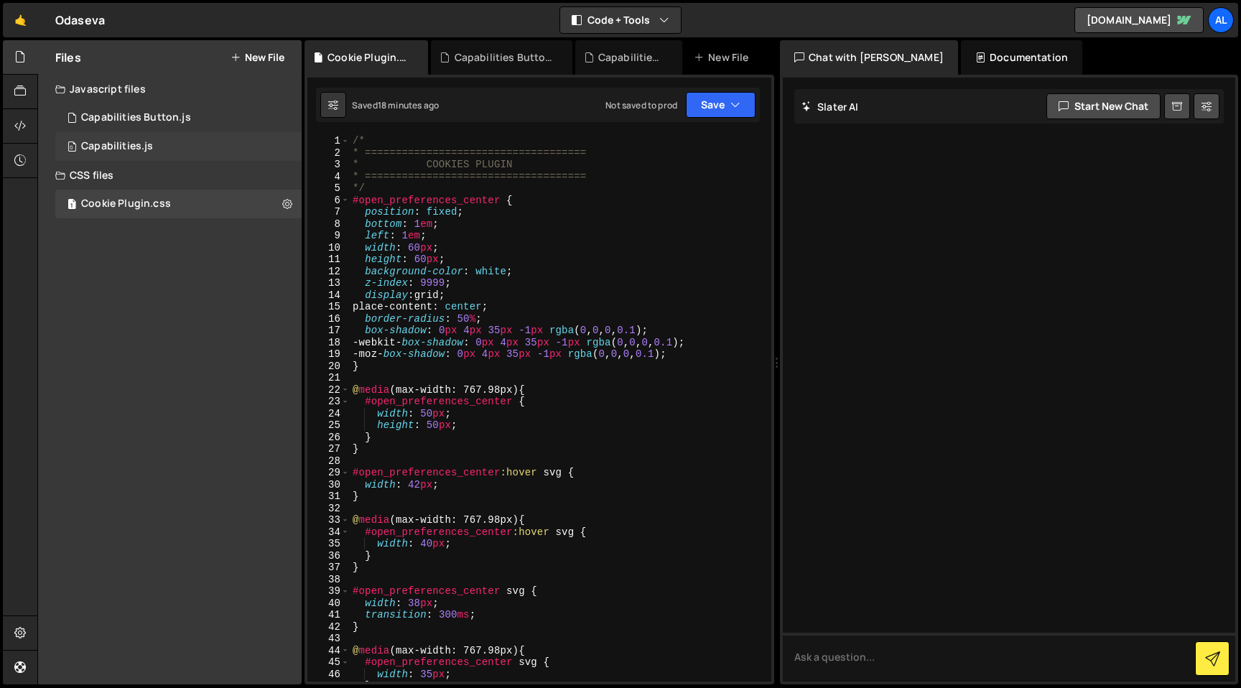
click at [129, 149] on div "Capabilities.js" at bounding box center [117, 146] width 72 height 13
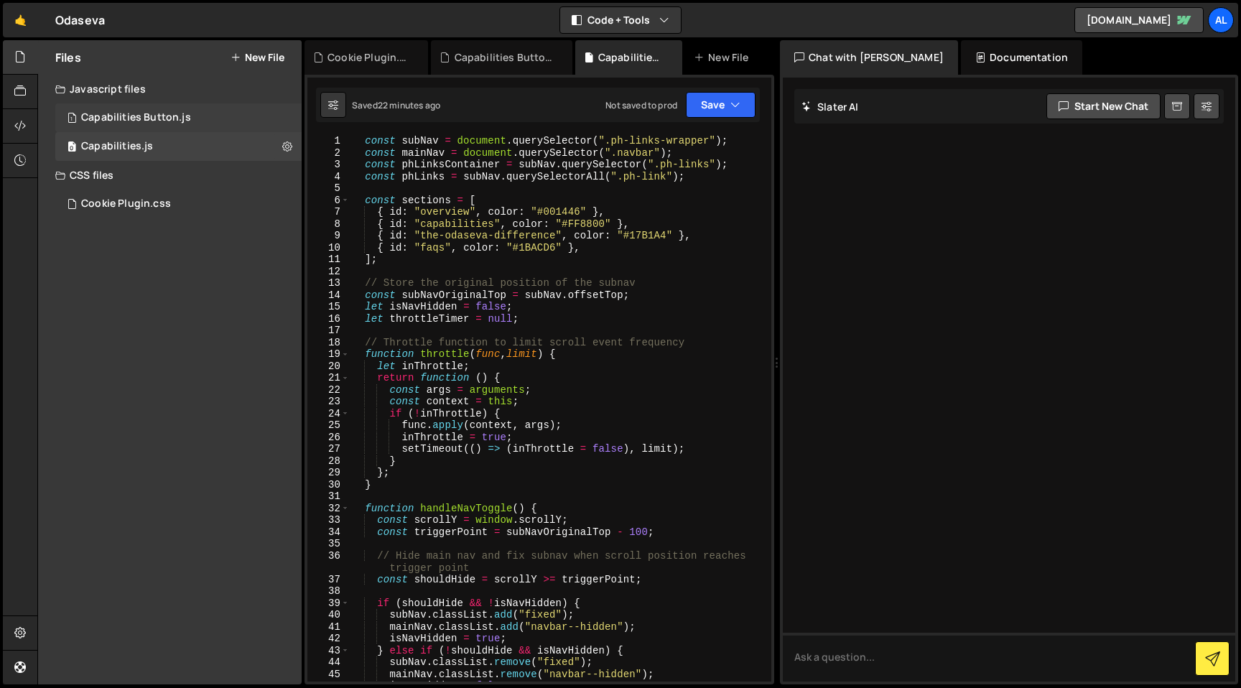
click at [143, 106] on div "1 Capabilities Button.js 0" at bounding box center [178, 117] width 246 height 29
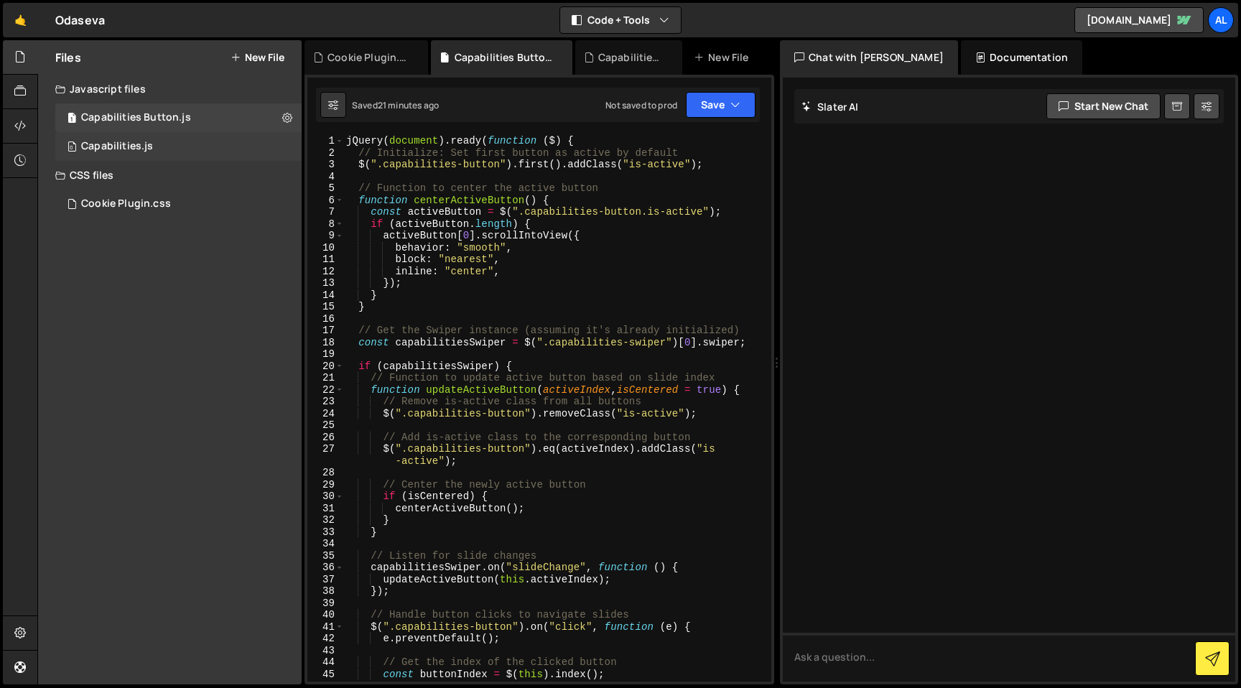
click at [103, 145] on div "Capabilities.js" at bounding box center [117, 146] width 72 height 13
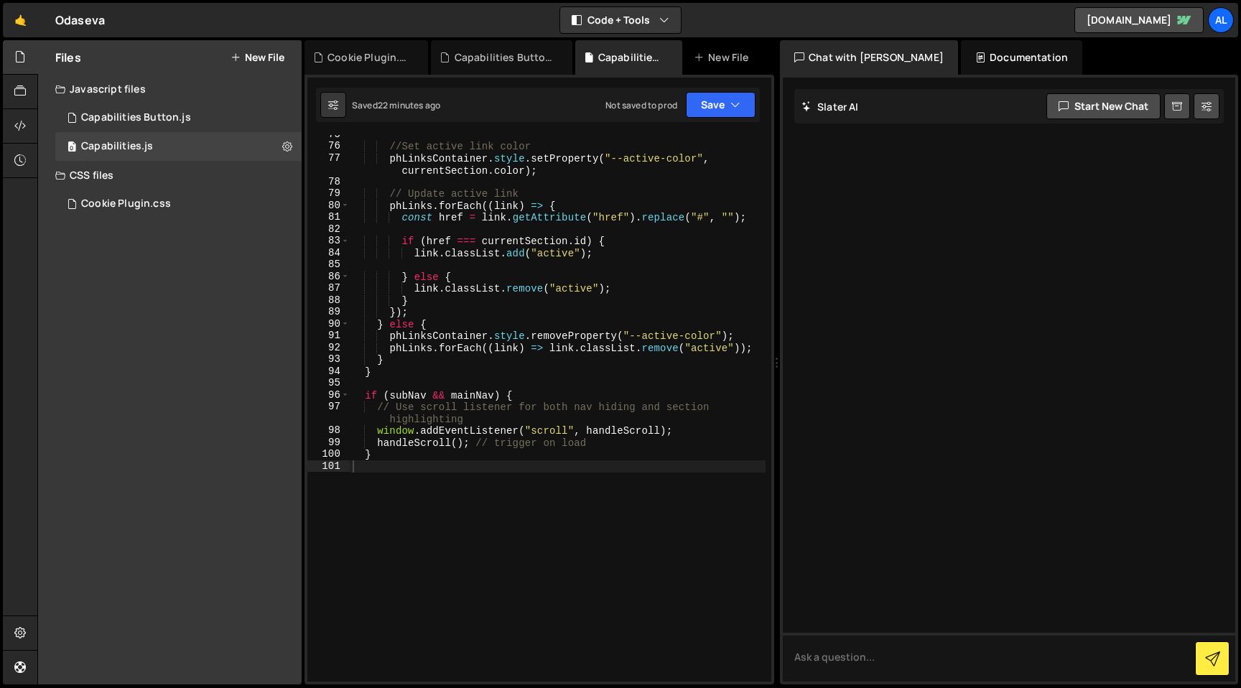
scroll to position [919, 0]
